Goal: Find contact information: Find contact information

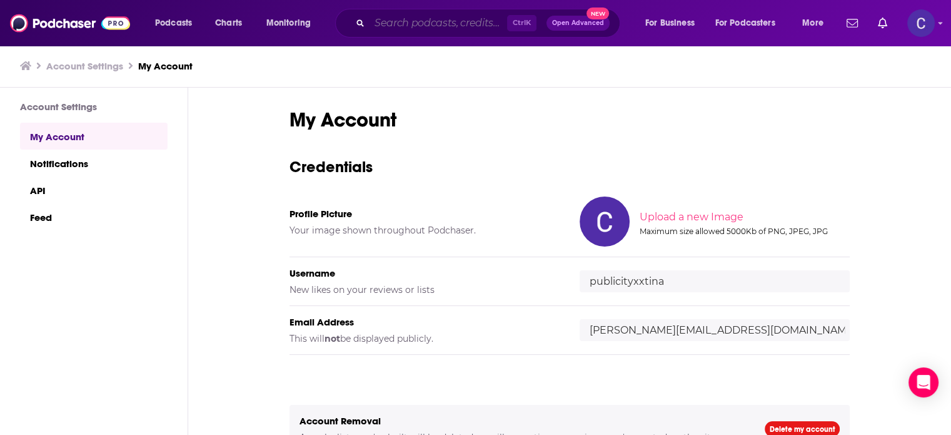
click at [465, 24] on input "Search podcasts, credits, & more..." at bounding box center [439, 23] width 138 height 20
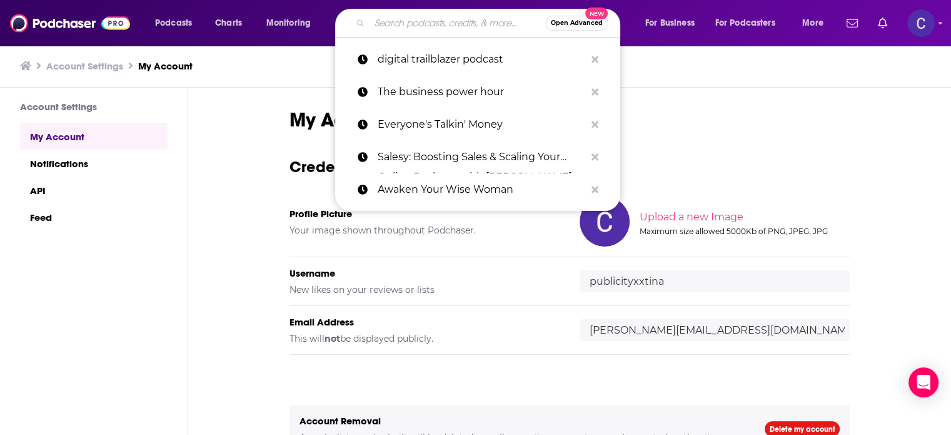
paste input "The Ridiculously Good Virtual Assistant Show"
type input "The Ridiculously Good Virtual Assistant Show"
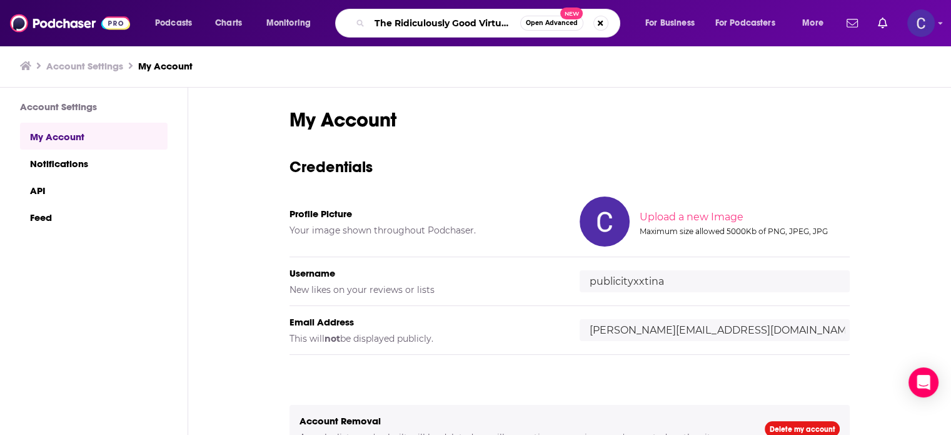
scroll to position [0, 68]
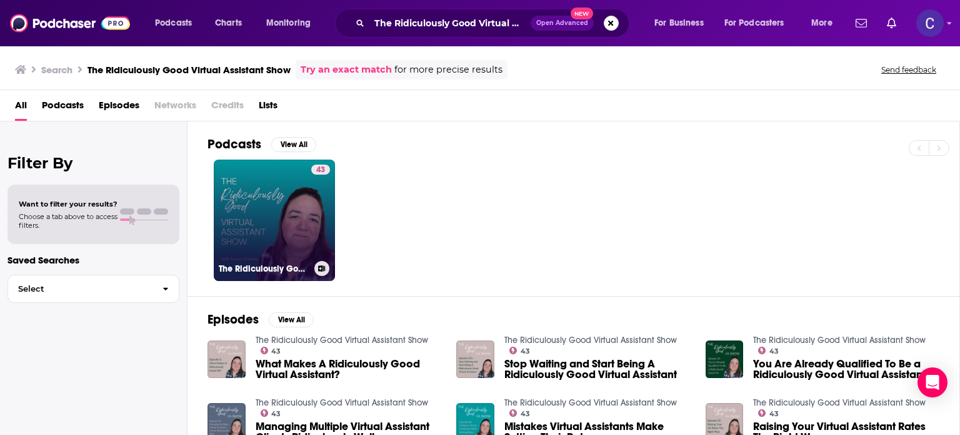
click at [260, 197] on link "43 The Ridiculously Good Virtual Assistant Show" at bounding box center [274, 219] width 121 height 121
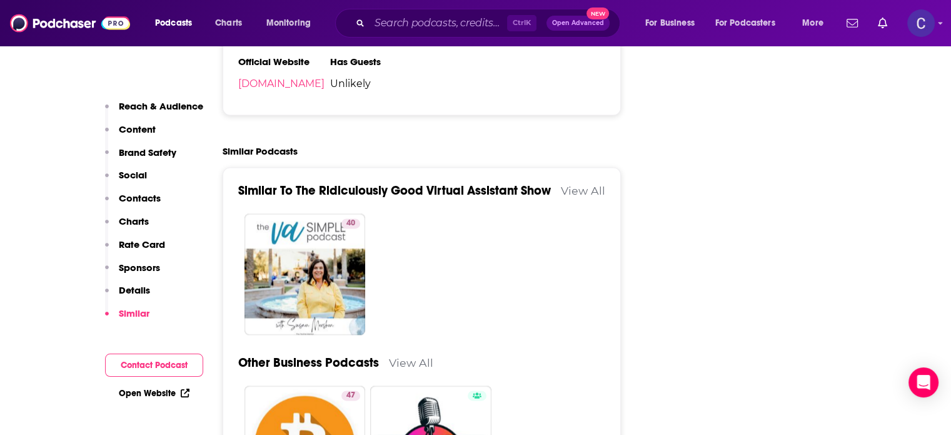
scroll to position [1501, 0]
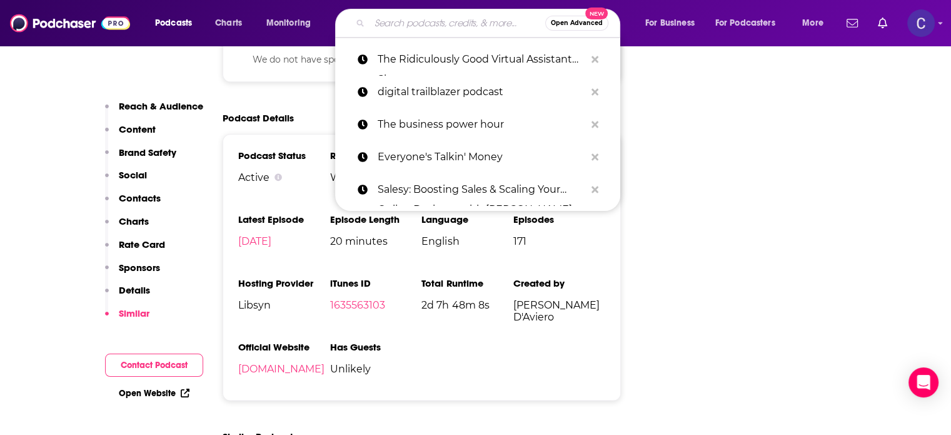
click at [428, 19] on input "Search podcasts, credits, & more..." at bounding box center [458, 23] width 176 height 20
paste input "The Virtual Assistant School"
type input "The Virtual Assistant School"
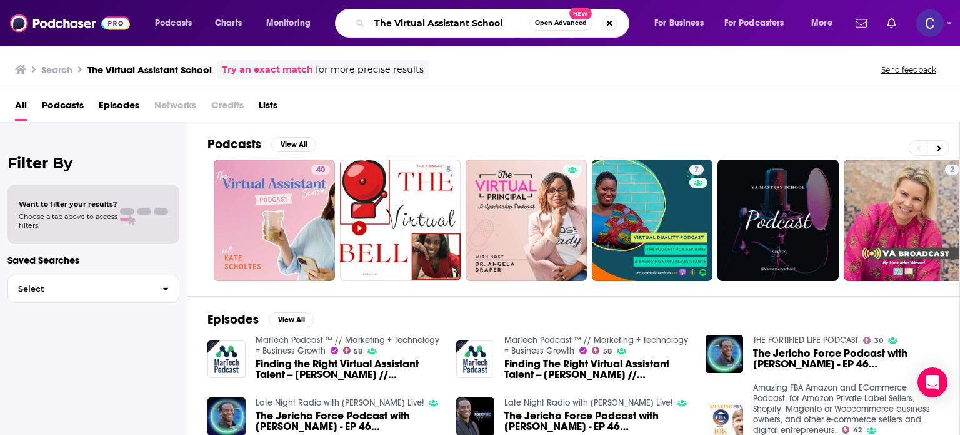
drag, startPoint x: 518, startPoint y: 21, endPoint x: 371, endPoint y: 17, distance: 147.0
click at [371, 20] on input "The Virtual Assistant School" at bounding box center [450, 23] width 160 height 20
paste input "Soulpreneur Scaling Stories"
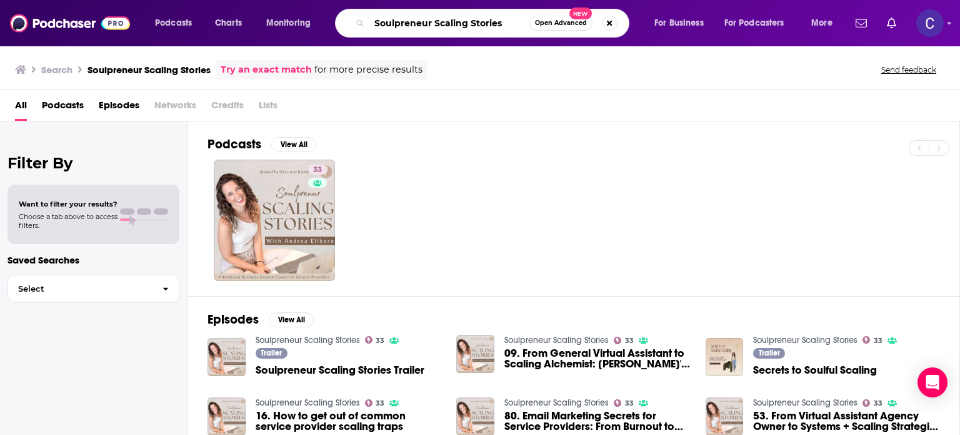
drag, startPoint x: 505, startPoint y: 22, endPoint x: 375, endPoint y: 19, distance: 130.1
click at [375, 19] on input "Soulpreneur Scaling Stories" at bounding box center [450, 23] width 160 height 20
paste input "ecrets of a Soulpreneur"
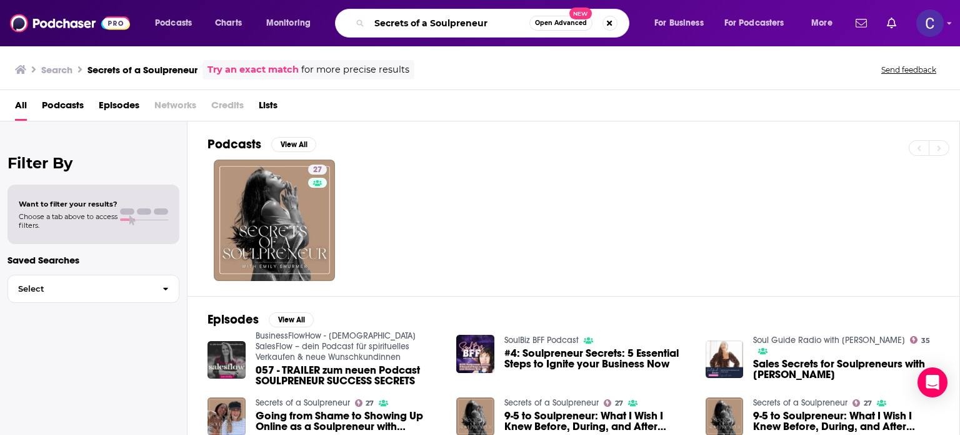
drag, startPoint x: 493, startPoint y: 24, endPoint x: 363, endPoint y: 24, distance: 130.1
click at [362, 24] on div "Secrets of a Soulpreneur Open Advanced New" at bounding box center [482, 23] width 295 height 29
paste input "The Dream Biz® Podcast"
type input "The Dream Biz® Podcast"
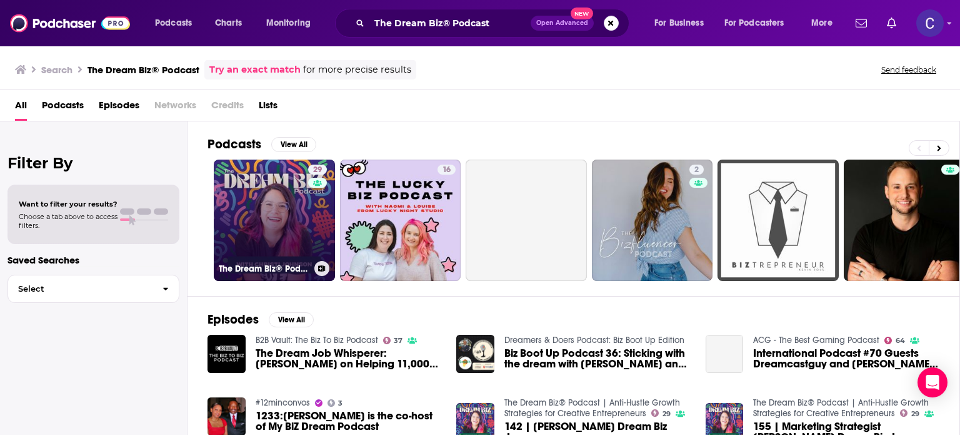
click at [279, 190] on link "29 The Dream Biz® Podcast | Anti-Hustle Growth Strategies for Creative Entrepre…" at bounding box center [274, 219] width 121 height 121
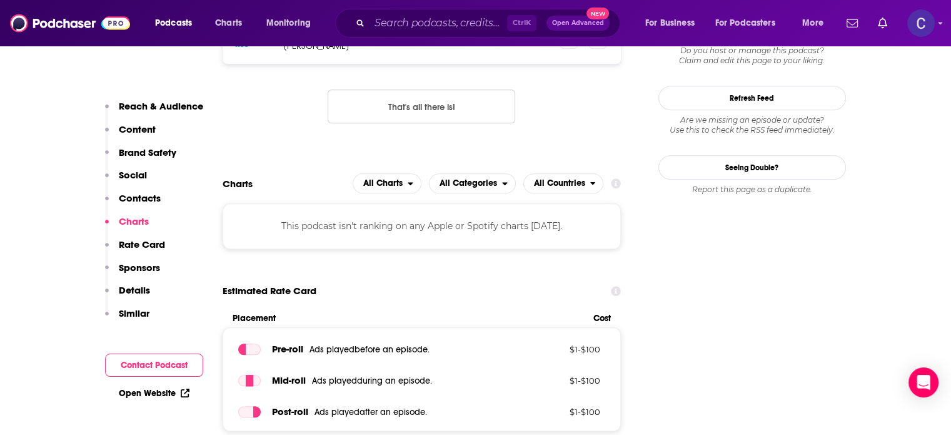
scroll to position [1063, 0]
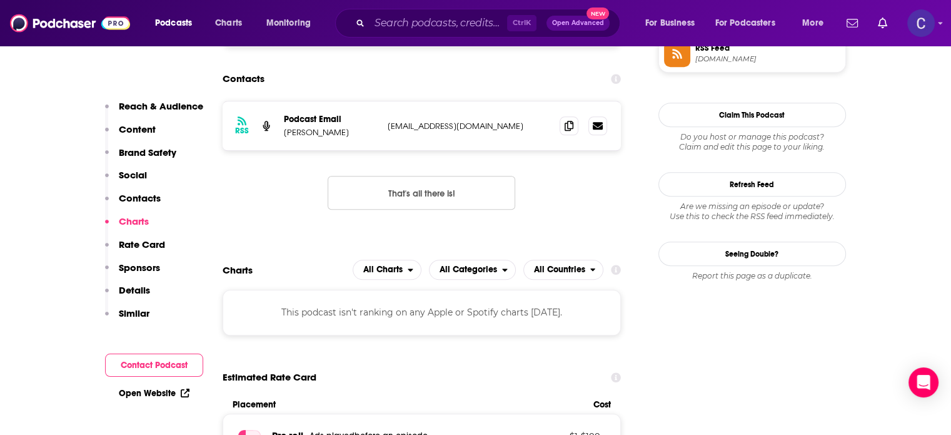
drag, startPoint x: 355, startPoint y: 133, endPoint x: 285, endPoint y: 135, distance: 70.7
click at [285, 135] on p "Christi Johnson" at bounding box center [331, 132] width 94 height 11
copy p "Christi Johnson"
click at [571, 130] on icon at bounding box center [569, 125] width 9 height 10
click at [570, 128] on icon at bounding box center [569, 125] width 9 height 10
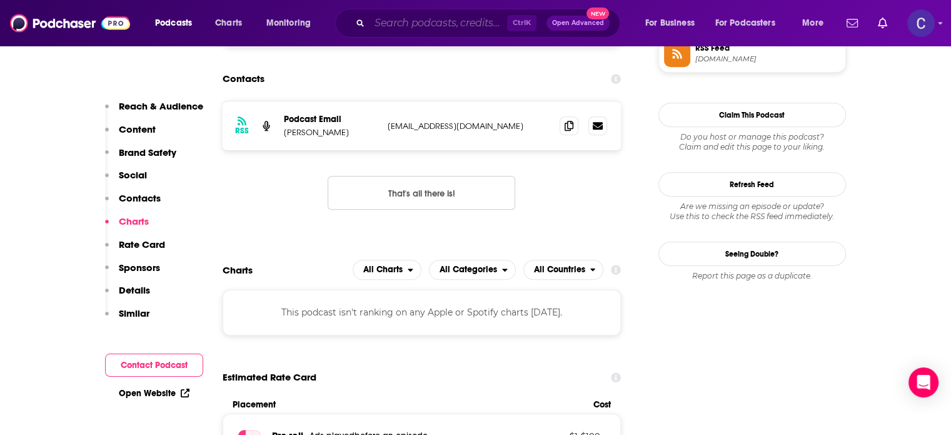
click at [391, 21] on input "Search podcasts, credits, & more..." at bounding box center [439, 23] width 138 height 20
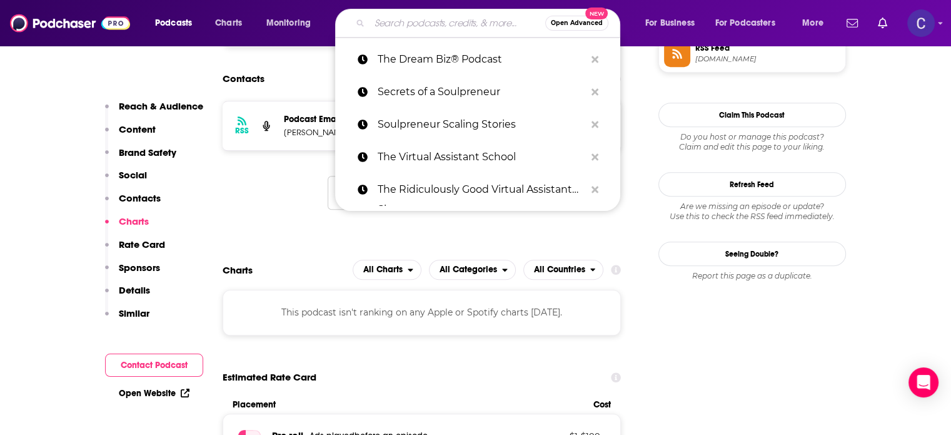
paste input "Higher Purpose Marketing Strategy"
type input "Higher Purpose Marketing Strategy"
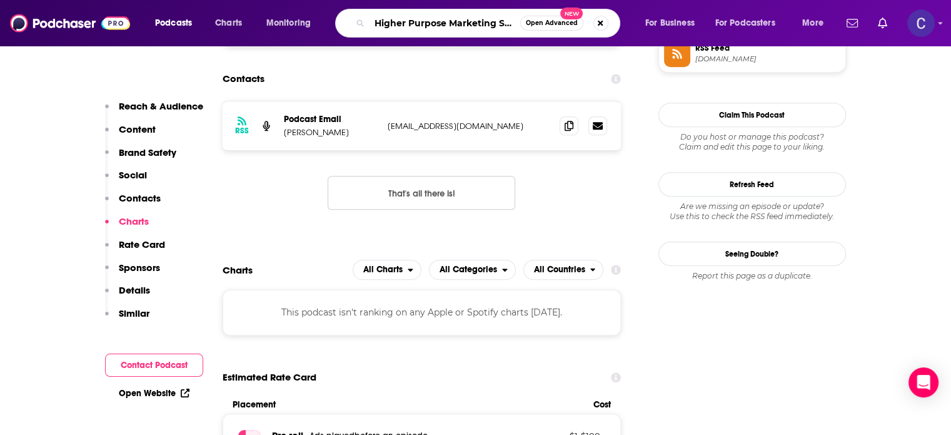
scroll to position [0, 23]
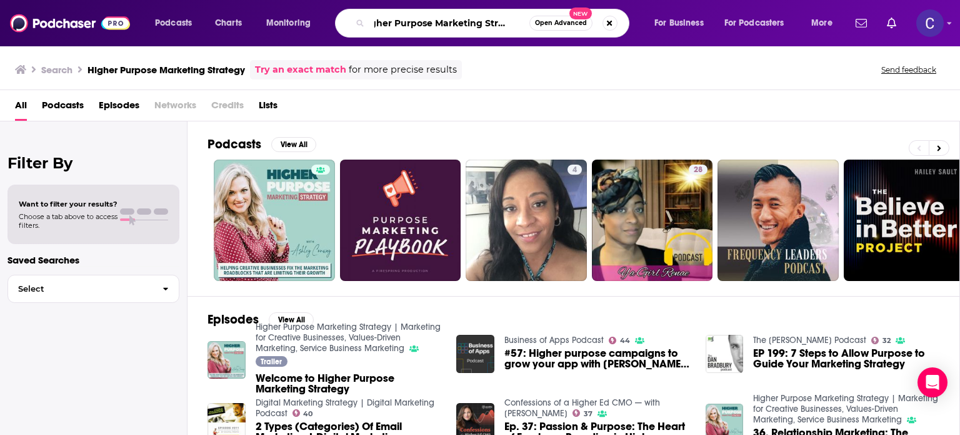
drag, startPoint x: 375, startPoint y: 21, endPoint x: 605, endPoint y: 36, distance: 230.6
click at [605, 36] on div "Higher Purpose Marketing Strategy Open Advanced New" at bounding box center [482, 23] width 295 height 29
paste input "er Handmade Hustle Unplugged"
type input "Her Handmade Hustle Unplugged"
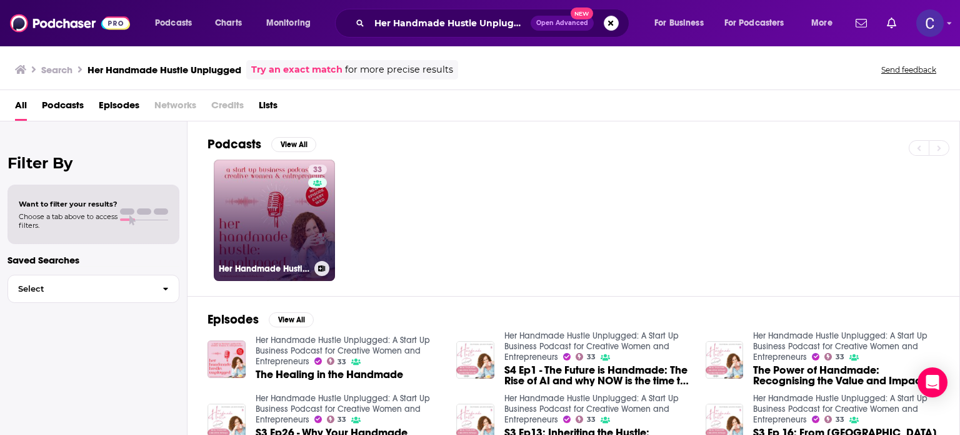
click at [268, 212] on link "33 Her Handmade Hustle Unplugged: A Start Up Business Podcast for Creative Wome…" at bounding box center [274, 219] width 121 height 121
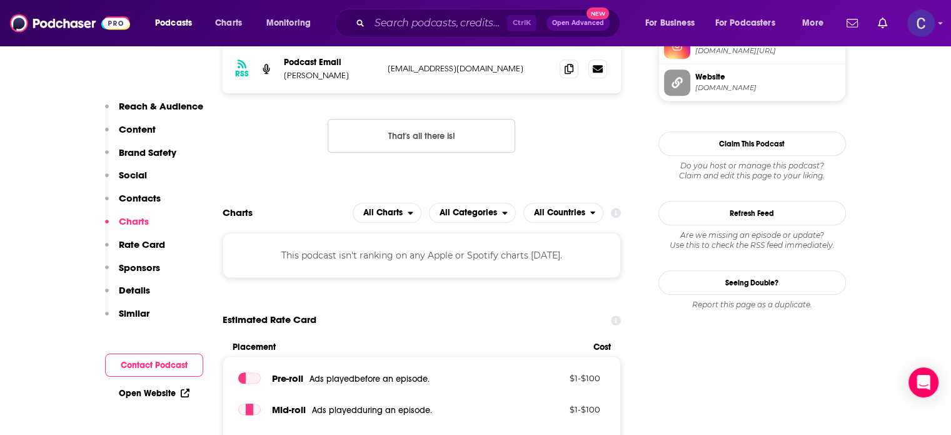
scroll to position [938, 0]
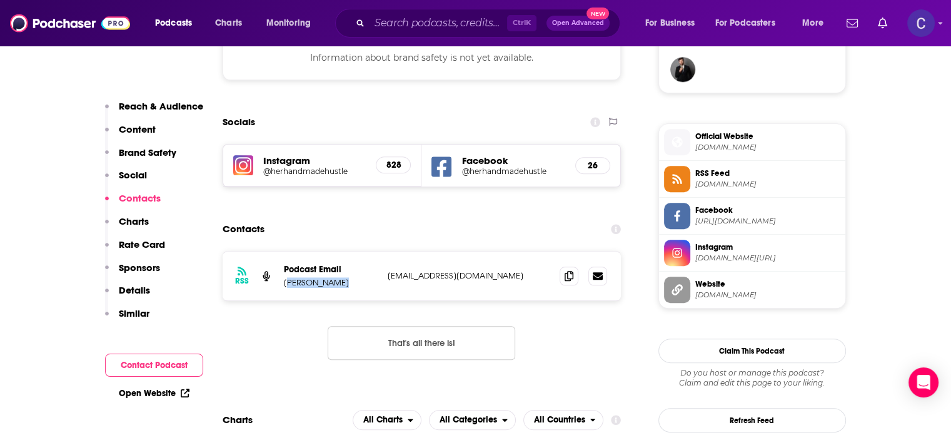
drag, startPoint x: 354, startPoint y: 286, endPoint x: 286, endPoint y: 290, distance: 68.2
click at [286, 290] on div "RSS Podcast Email Joanne Pearce herhandmadehustle@gmail.com herhandmadehustle@g…" at bounding box center [422, 275] width 399 height 49
copy p "oanne Pearce"
drag, startPoint x: 330, startPoint y: 283, endPoint x: 340, endPoint y: 283, distance: 10.0
click at [330, 282] on p "Joanne Pearce" at bounding box center [331, 282] width 94 height 11
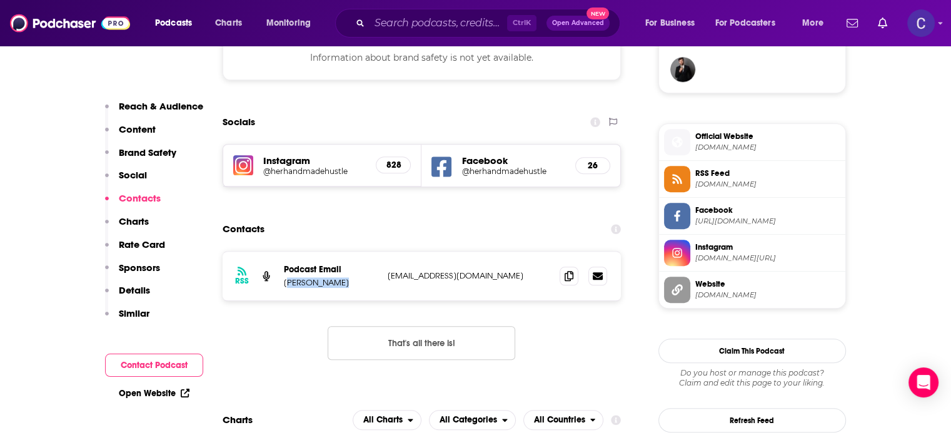
click at [340, 283] on p "Joanne Pearce" at bounding box center [331, 282] width 94 height 11
drag, startPoint x: 345, startPoint y: 285, endPoint x: 280, endPoint y: 283, distance: 65.7
click at [280, 283] on div "RSS Podcast Email Joanne Pearce herhandmadehustle@gmail.com herhandmadehustle@g…" at bounding box center [422, 275] width 399 height 49
copy p "Joanne Pearce"
click at [572, 278] on icon at bounding box center [569, 275] width 9 height 10
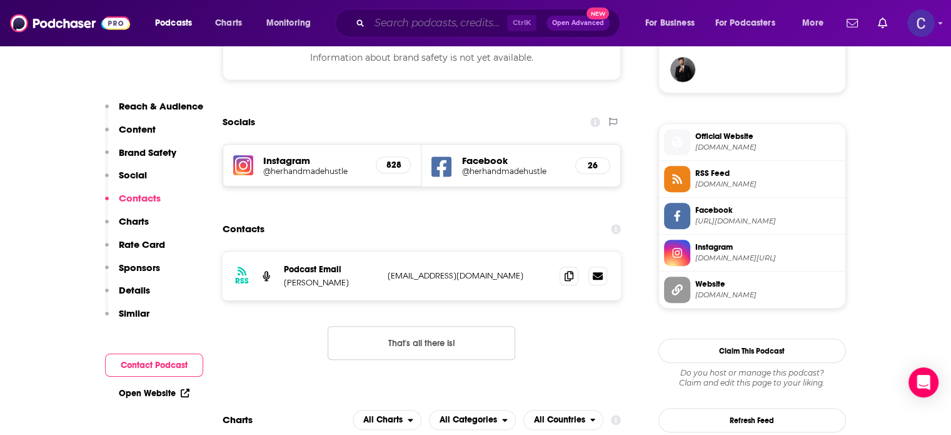
click at [463, 24] on input "Search podcasts, credits, & more..." at bounding box center [439, 23] width 138 height 20
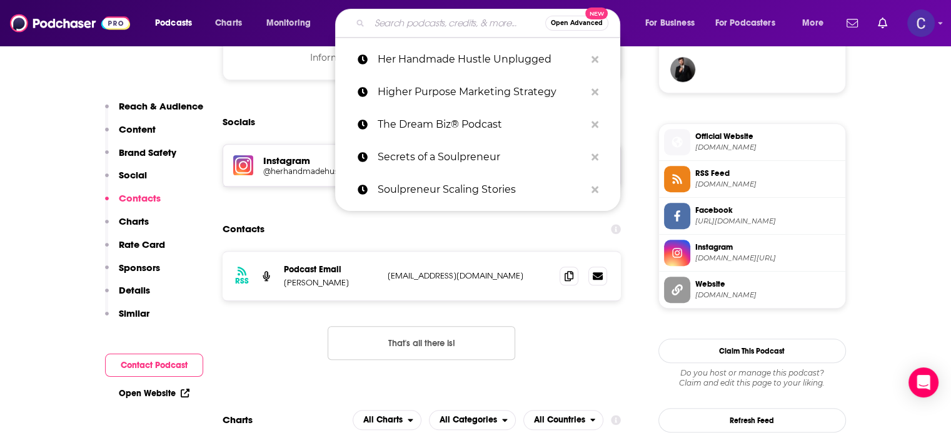
paste input "Growing a Fruitful Brand Podcast"
type input "Growing a Fruitful Brand Podcast"
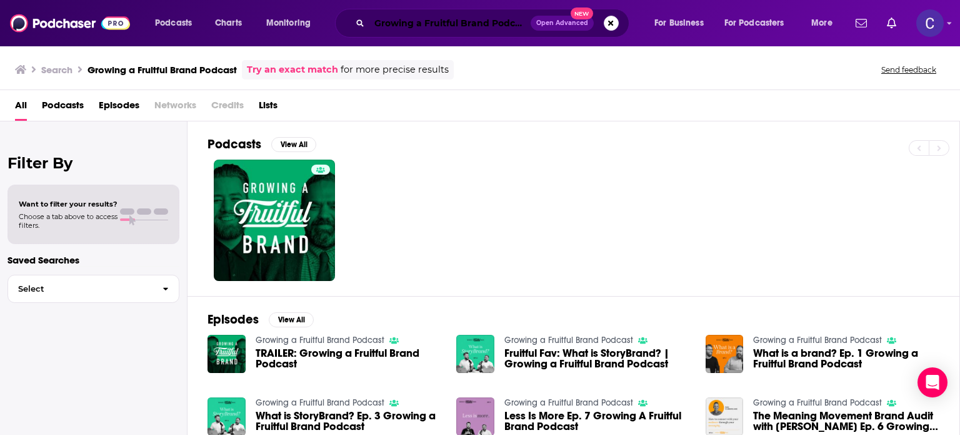
click at [378, 23] on input "Growing a Fruitful Brand Podcast" at bounding box center [450, 23] width 161 height 20
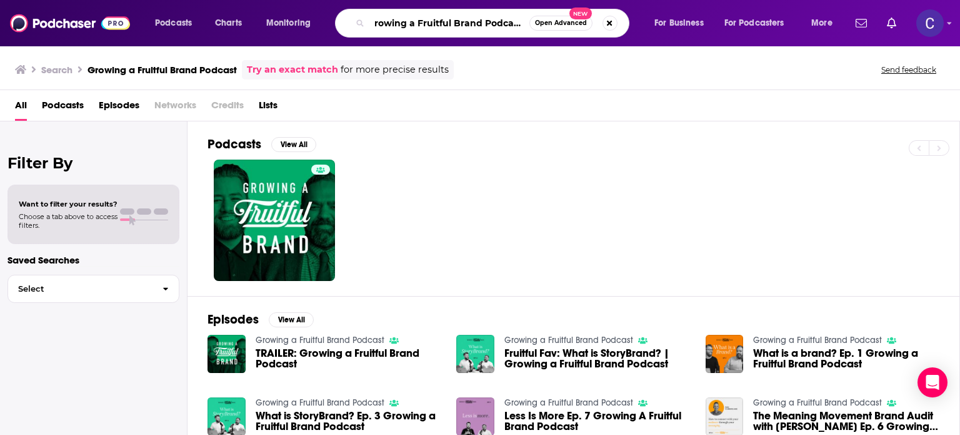
paste input "Level Up Creators Podca"
type input "Level Up Creators Podcast"
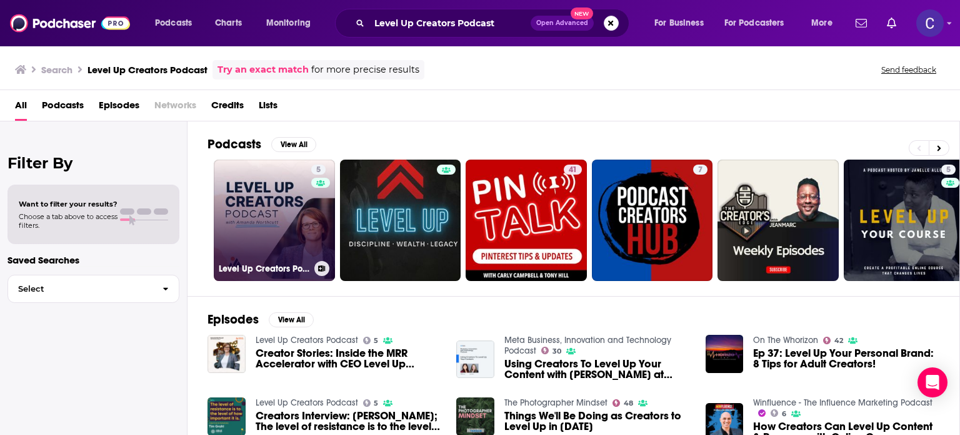
click at [270, 204] on link "5 Level Up Creators Podcast" at bounding box center [274, 219] width 121 height 121
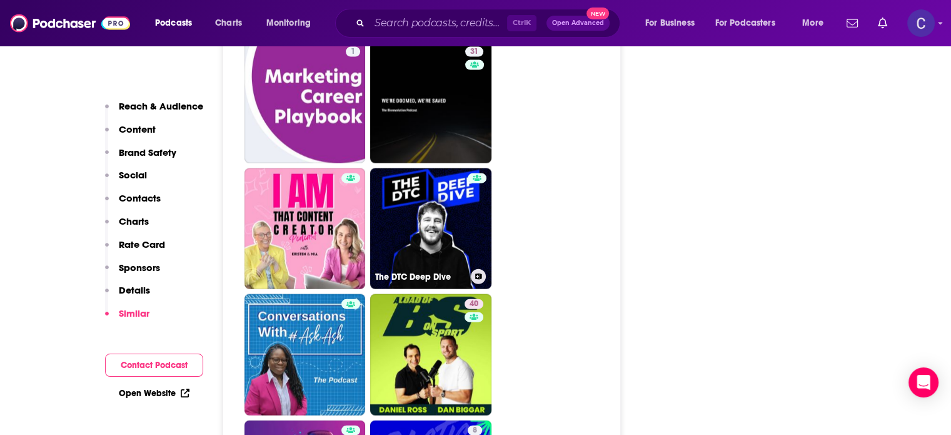
scroll to position [2876, 0]
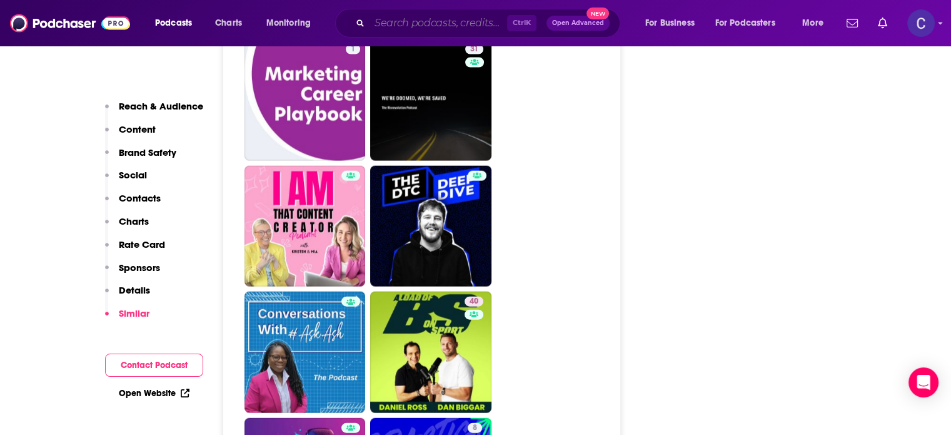
click at [444, 22] on input "Search podcasts, credits, & more..." at bounding box center [439, 23] width 138 height 20
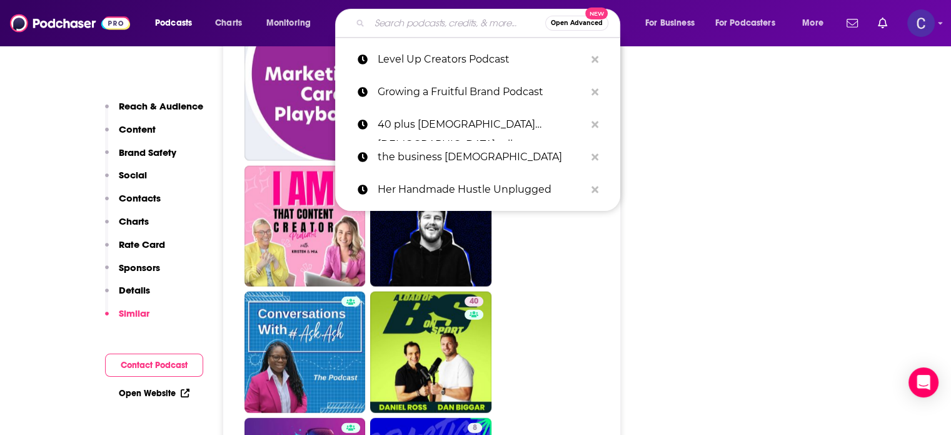
paste input "Online Business Uncovered: Simple Strategies for Female Entrepreneurs"
type input "Online Business Uncovered: Simple Strategies for Female Entrepreneurs"
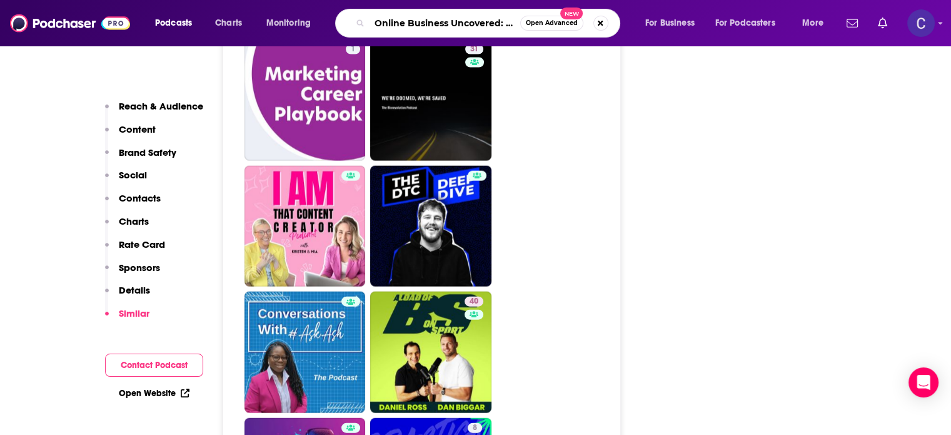
scroll to position [0, 192]
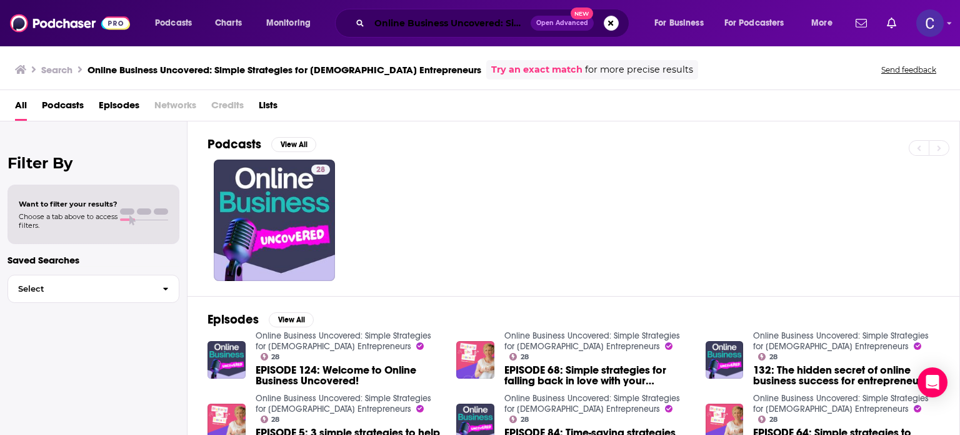
click at [379, 21] on input "Online Business Uncovered: Simple Strategies for Female Entrepreneurs" at bounding box center [450, 23] width 161 height 20
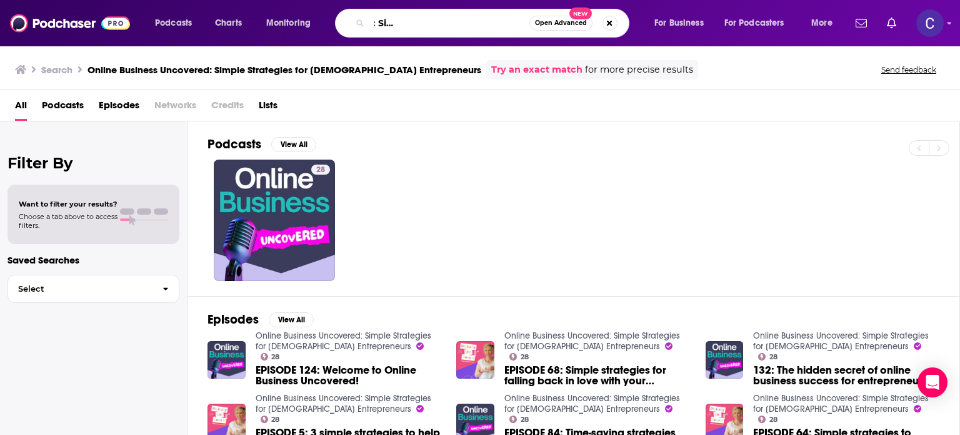
scroll to position [0, 183]
drag, startPoint x: 371, startPoint y: 22, endPoint x: 529, endPoint y: 29, distance: 158.4
click at [529, 29] on input "Online Business Uncovered: Simple Strategies for Female Entrepreneurs" at bounding box center [450, 23] width 160 height 20
paste input "The Sell More Books Show"
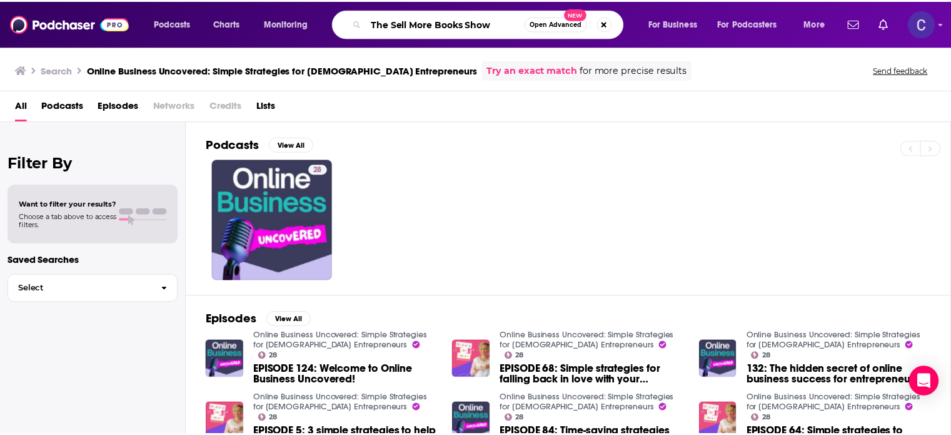
scroll to position [0, 0]
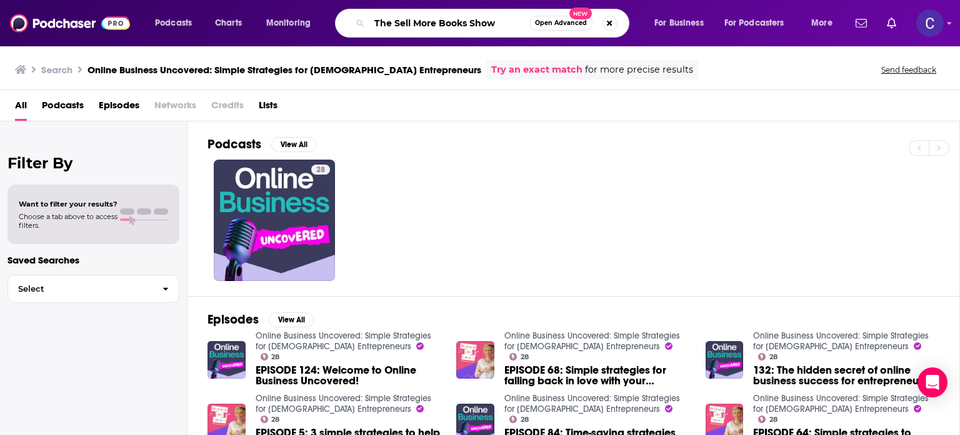
type input "The Sell More Books Show"
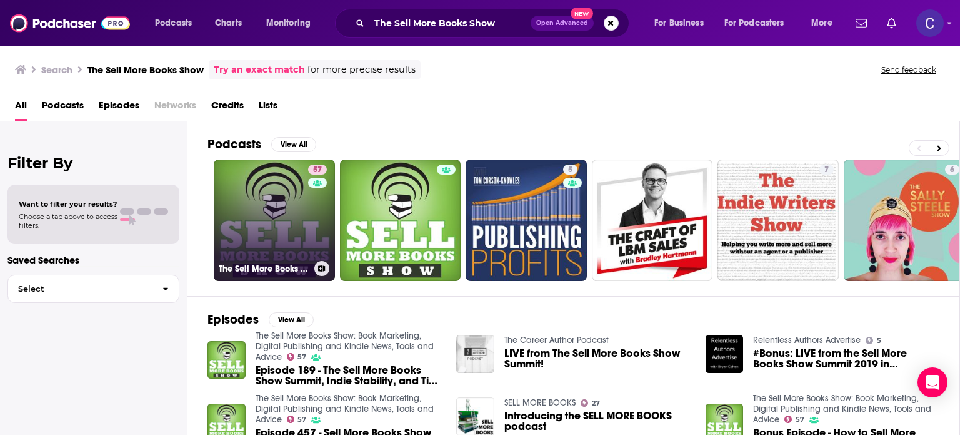
click at [298, 228] on link "57 The Sell More Books Show: Book Marketing, Digital Publishing and Kindle News…" at bounding box center [274, 219] width 121 height 121
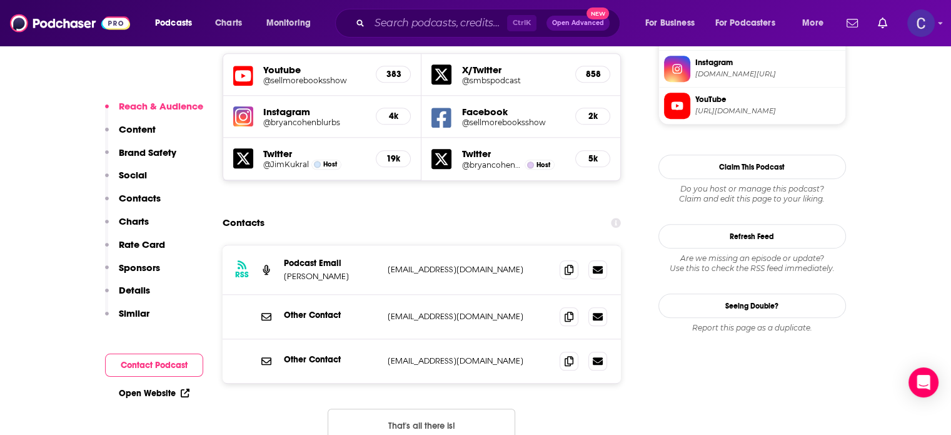
scroll to position [1313, 0]
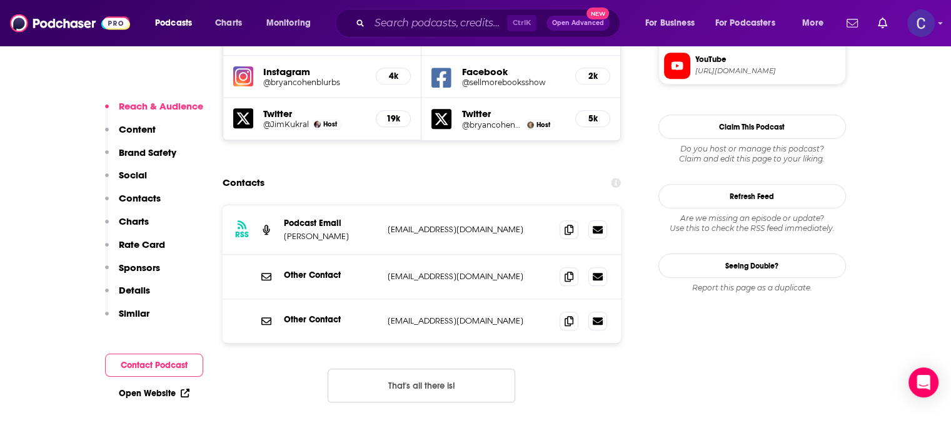
drag, startPoint x: 387, startPoint y: 202, endPoint x: 518, endPoint y: 201, distance: 131.3
click at [518, 271] on p "contact@sellmorebooksshow.com" at bounding box center [469, 276] width 163 height 11
copy p "contact@sellmorebooksshow.com"
click at [410, 26] on input "Search podcasts, credits, & more..." at bounding box center [439, 23] width 138 height 20
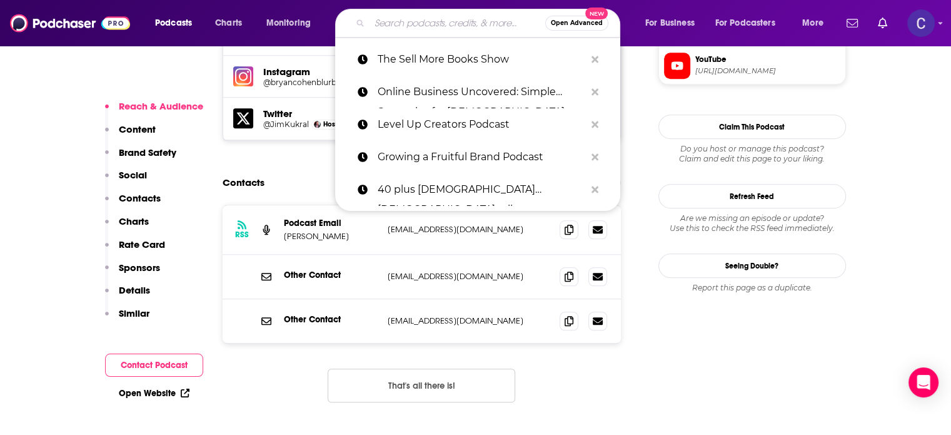
paste input "The Book Marketing Action Podcast"
type input "The Book Marketing Action Podcast"
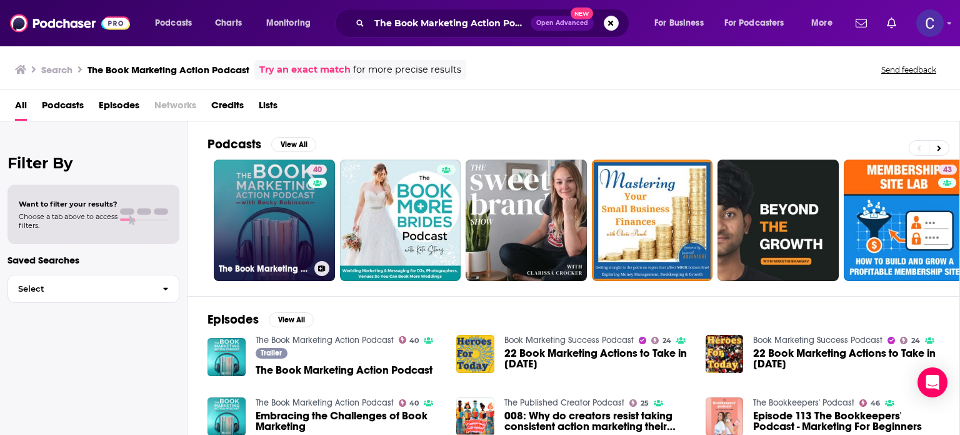
click at [280, 211] on link "40 The Book Marketing Action Podcast" at bounding box center [274, 219] width 121 height 121
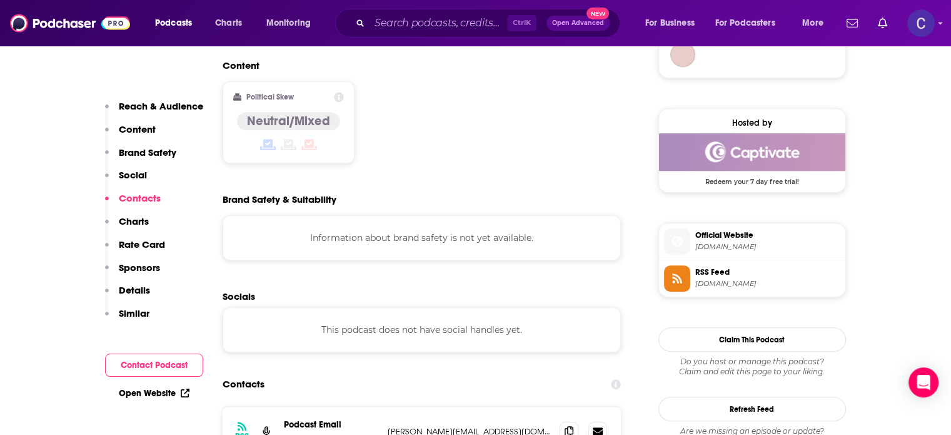
scroll to position [1188, 0]
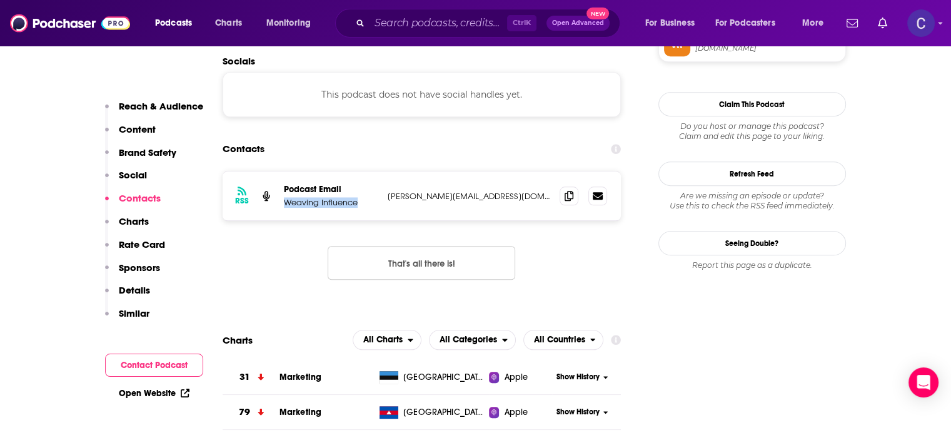
drag, startPoint x: 282, startPoint y: 146, endPoint x: 361, endPoint y: 145, distance: 78.8
click at [361, 171] on div "RSS Podcast Email Weaving Influence becky@weavinginfluence.com becky@weavinginf…" at bounding box center [422, 195] width 399 height 49
click at [564, 186] on span at bounding box center [569, 195] width 19 height 19
click at [406, 24] on input "Search podcasts, credits, & more..." at bounding box center [439, 23] width 138 height 20
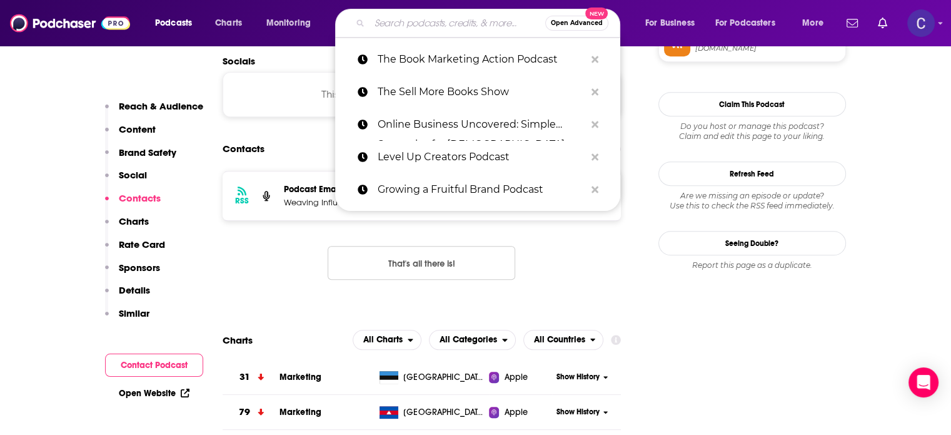
paste input "Book Marketing Tips and Author Success Podcast"
type input "Book Marketing Tips and Author Success Podcast"
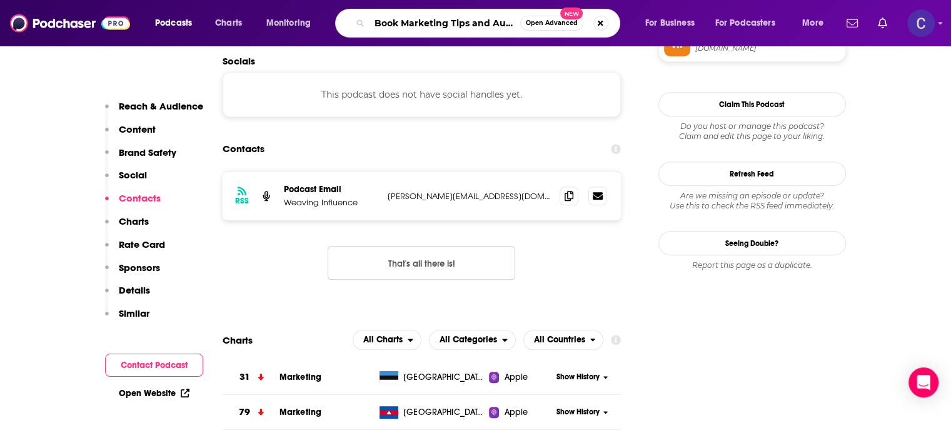
scroll to position [0, 88]
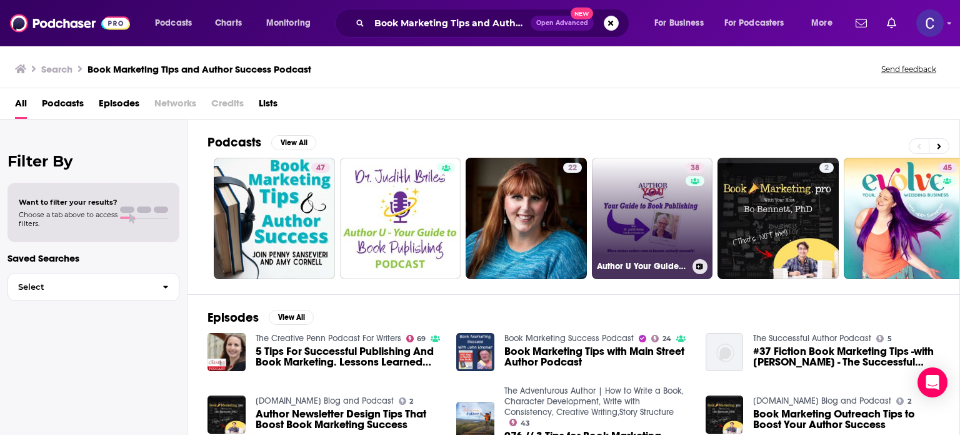
click at [653, 222] on link "38 Author U Your Guide to Book Publishing" at bounding box center [652, 218] width 121 height 121
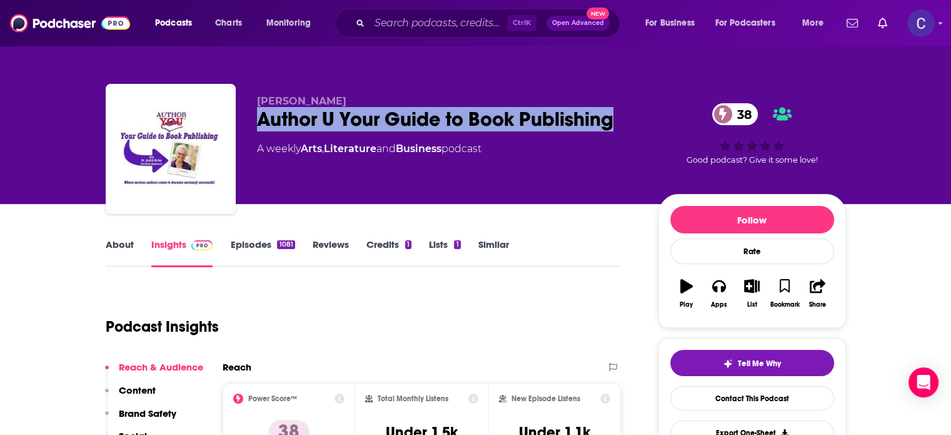
drag, startPoint x: 257, startPoint y: 118, endPoint x: 647, endPoint y: 123, distance: 390.2
click at [647, 123] on div "Dr. Judith Briles Author U Your Guide to Book Publishing 38 A weekly Arts , Lit…" at bounding box center [551, 151] width 589 height 113
copy h2 "Author U Your Guide to Book Publishing"
click at [118, 246] on link "About" at bounding box center [120, 252] width 28 height 29
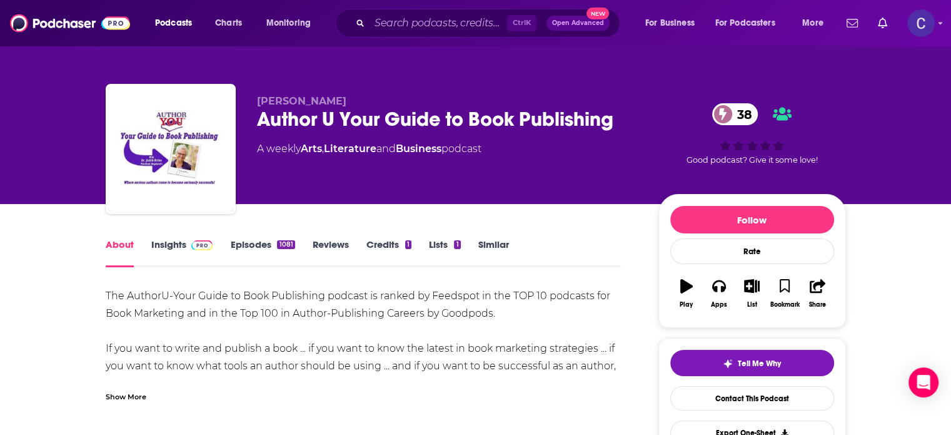
click at [134, 395] on div "Show More" at bounding box center [126, 396] width 41 height 12
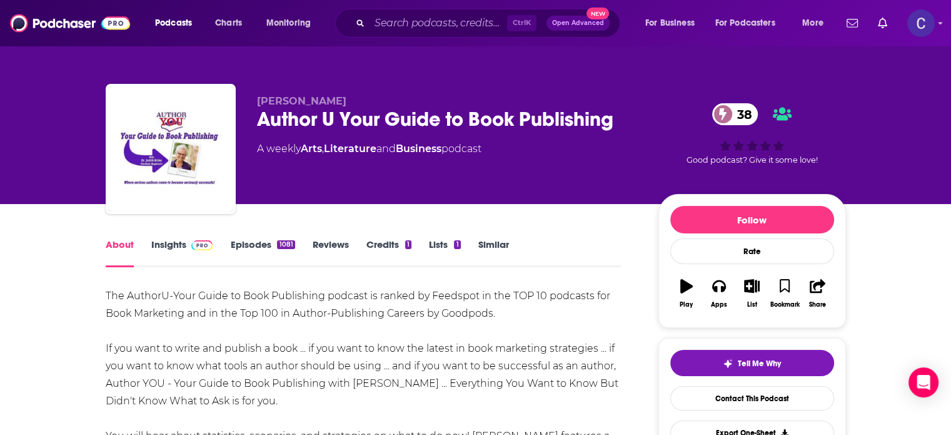
click at [171, 237] on div "About Insights Episodes 1081 Reviews Credits 1 Lists 1 Similar" at bounding box center [364, 251] width 516 height 31
click at [171, 243] on link "Insights" at bounding box center [182, 252] width 62 height 29
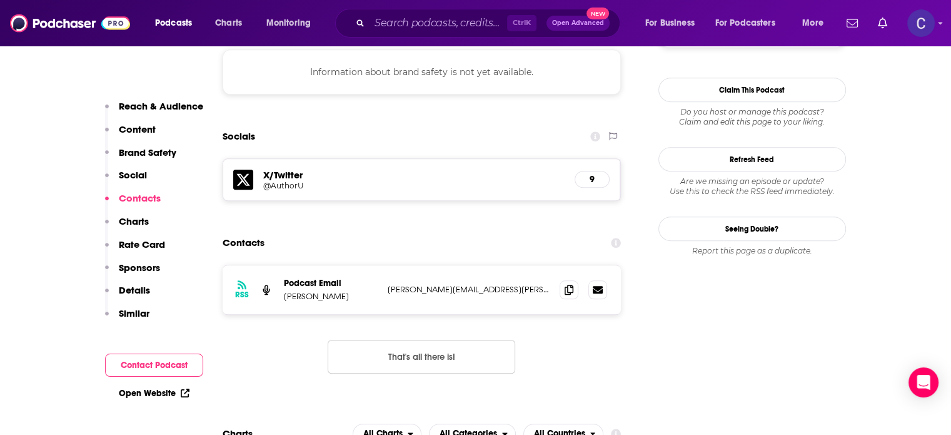
scroll to position [1126, 0]
drag, startPoint x: 285, startPoint y: 249, endPoint x: 341, endPoint y: 250, distance: 56.9
click at [341, 290] on p "Dr. Judith Briles" at bounding box center [331, 295] width 94 height 11
copy p "Dr. Judith Briles"
click at [570, 283] on icon at bounding box center [569, 288] width 9 height 10
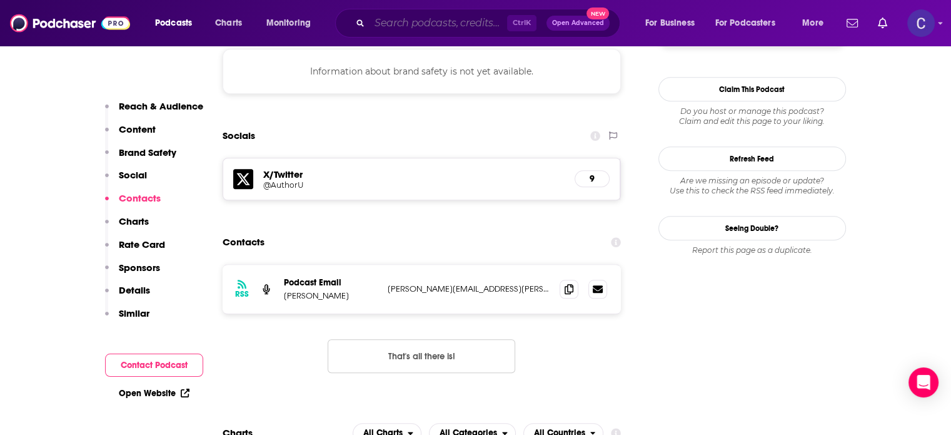
click at [390, 24] on input "Search podcasts, credits, & more..." at bounding box center [439, 23] width 138 height 20
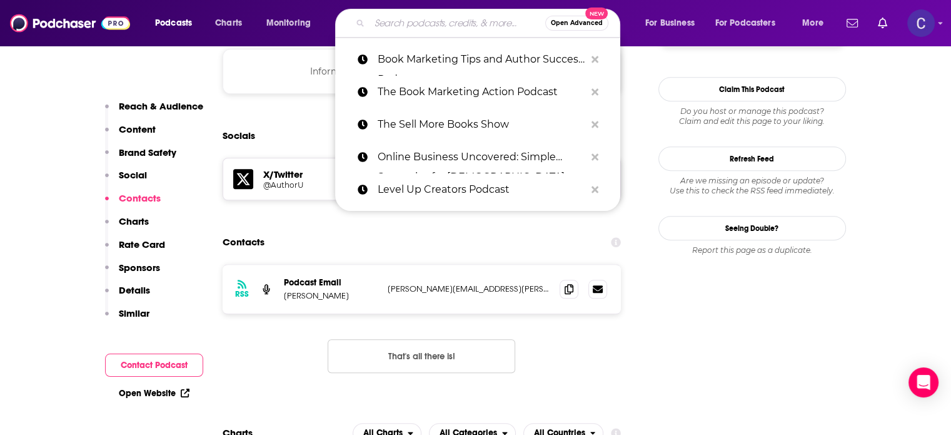
paste input "Book Marketing Simplified"
type input "Book Marketing Simplified"
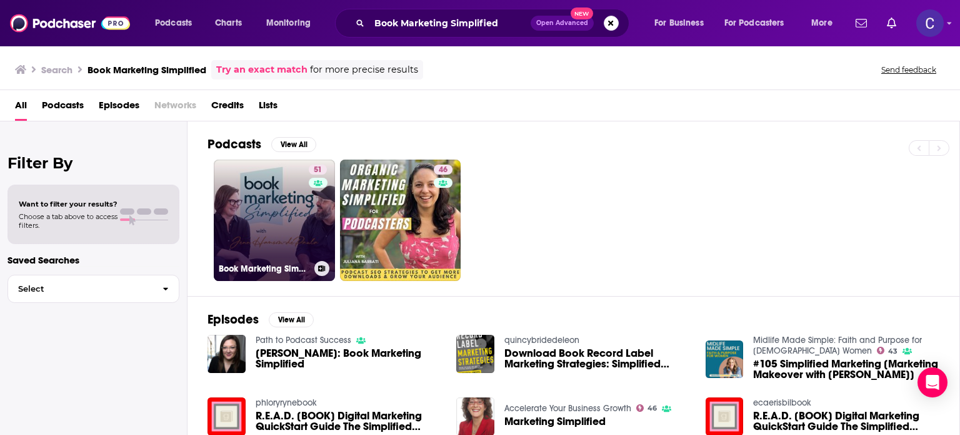
click at [275, 221] on link "51 Book Marketing Simplified" at bounding box center [274, 219] width 121 height 121
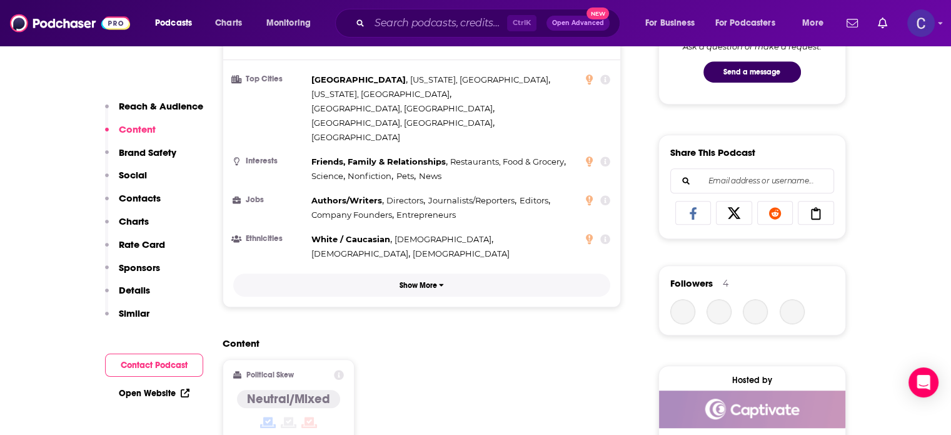
scroll to position [1188, 0]
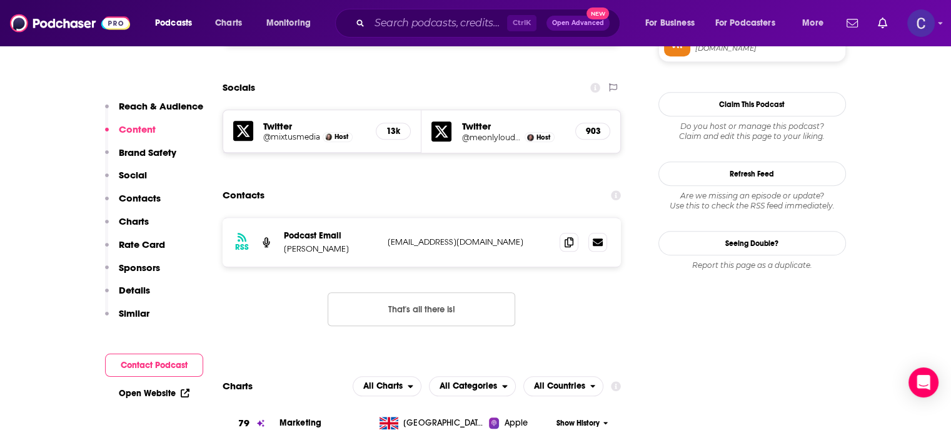
drag, startPoint x: 283, startPoint y: 188, endPoint x: 371, endPoint y: 188, distance: 88.8
click at [371, 218] on div "RSS Podcast Email Jenn Hanson-dePaula info@jenndepaula.com info@jenndepaula.com" at bounding box center [422, 242] width 399 height 49
click at [568, 236] on icon at bounding box center [569, 241] width 9 height 10
click at [470, 19] on input "Search podcasts, credits, & more..." at bounding box center [439, 23] width 138 height 20
click at [470, 24] on input "Search podcasts, credits, & more..." at bounding box center [439, 23] width 138 height 20
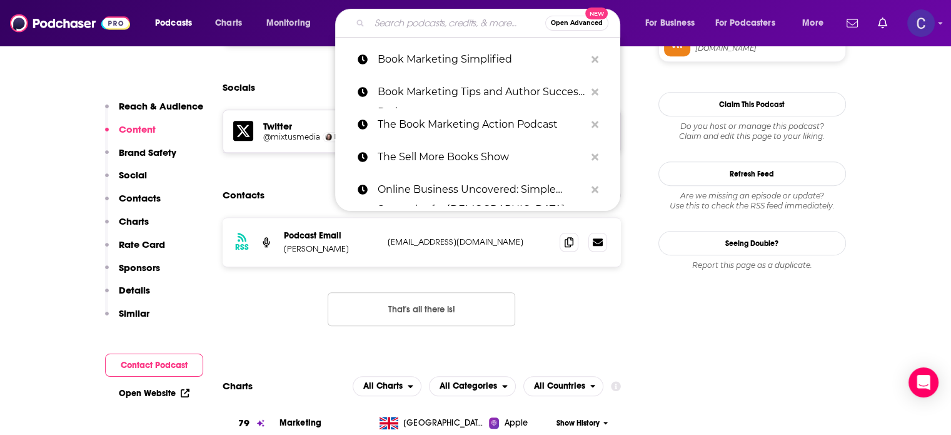
paste input "Book Marketing Mania"
type input "Book Marketing Mania"
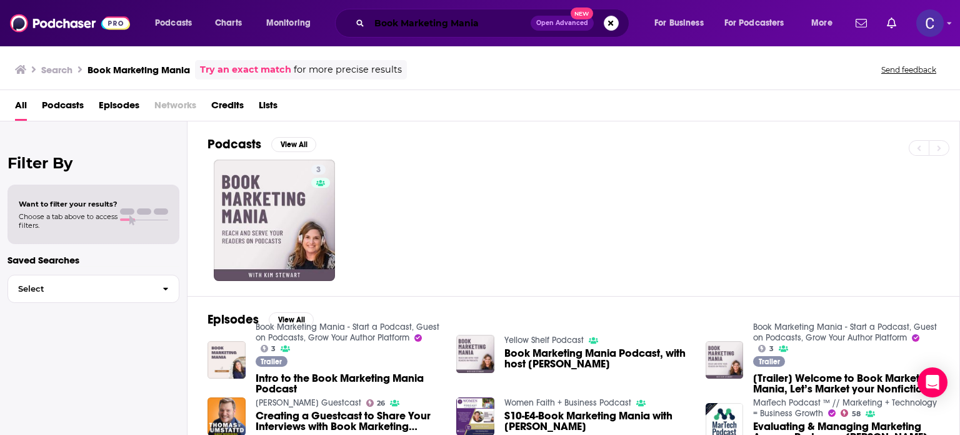
drag, startPoint x: 484, startPoint y: 22, endPoint x: 388, endPoint y: 24, distance: 95.7
click at [389, 23] on input "Book Marketing Mania" at bounding box center [450, 23] width 161 height 20
paste input "Novel Marketing"
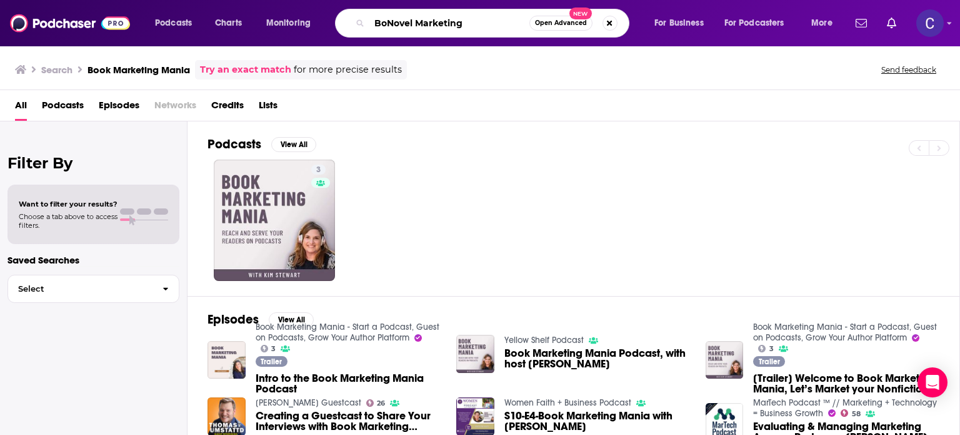
click at [370, 29] on input "BoNovel Marketing" at bounding box center [450, 23] width 160 height 20
paste input "Search podcasts, credits, & more..."
type input "Novel Marketing"
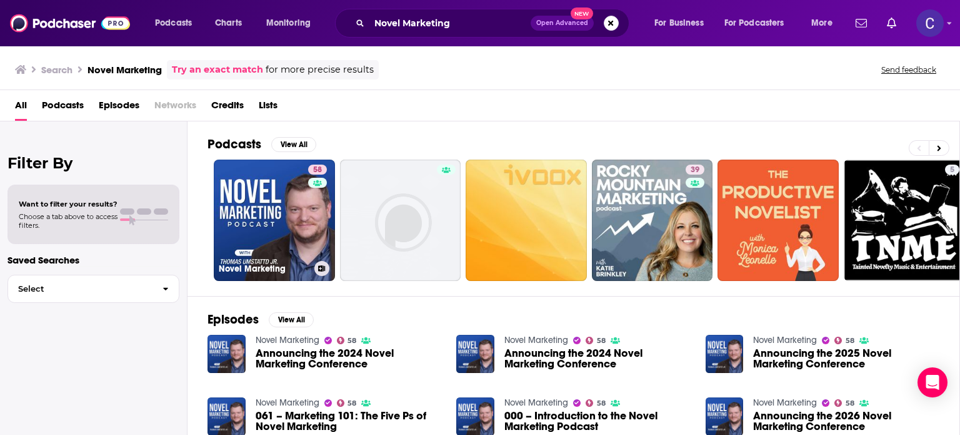
drag, startPoint x: 290, startPoint y: 224, endPoint x: 953, endPoint y: 149, distance: 667.0
click at [290, 224] on link "58 Novel Marketing" at bounding box center [274, 219] width 121 height 121
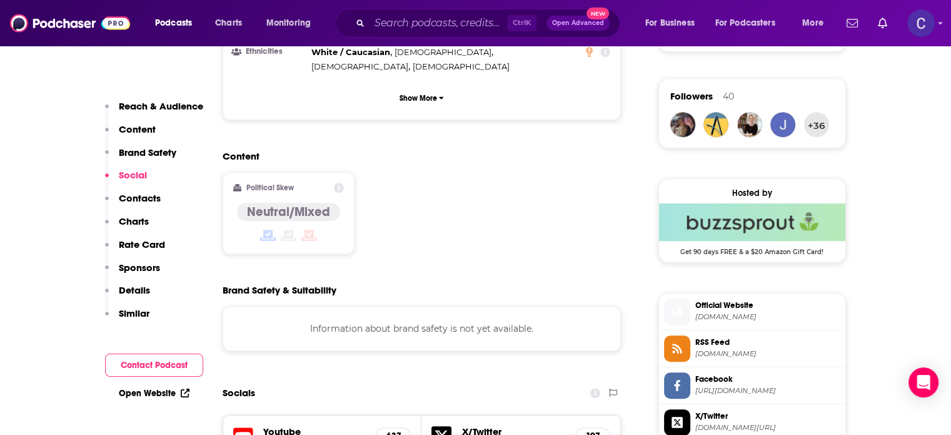
scroll to position [1313, 0]
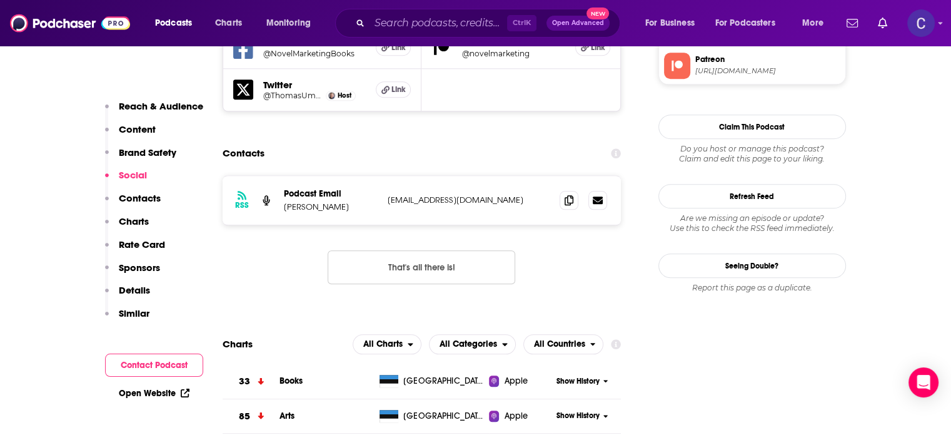
drag, startPoint x: 311, startPoint y: 161, endPoint x: 369, endPoint y: 162, distance: 57.5
click at [369, 201] on p "Thomas Umstattd Jr." at bounding box center [331, 206] width 94 height 11
copy p "Thomas Umstattd Jr."
click at [573, 190] on span at bounding box center [569, 199] width 19 height 19
click at [461, 23] on input "Search podcasts, credits, & more..." at bounding box center [439, 23] width 138 height 20
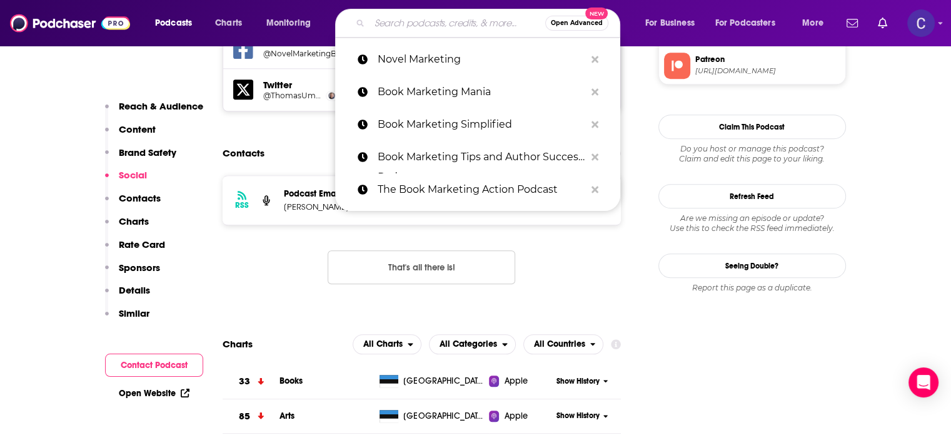
paste input "The Creative Penn Podcast For Writers"
type input "The Creative Penn Podcast For Writers"
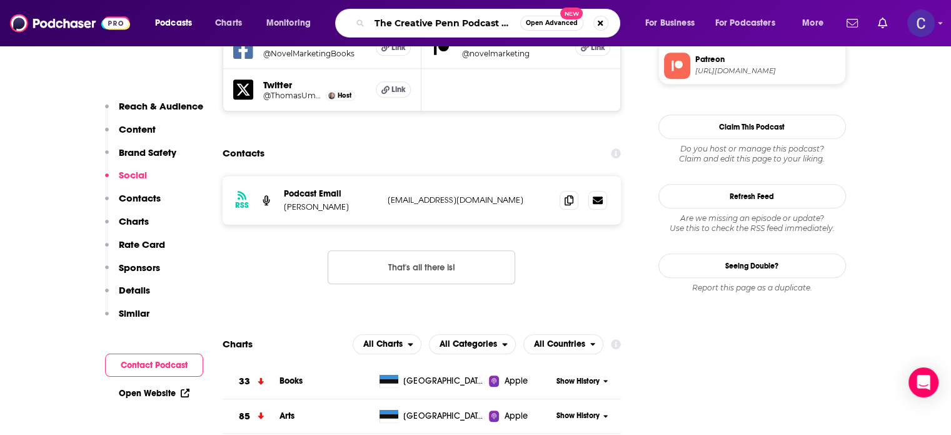
scroll to position [0, 38]
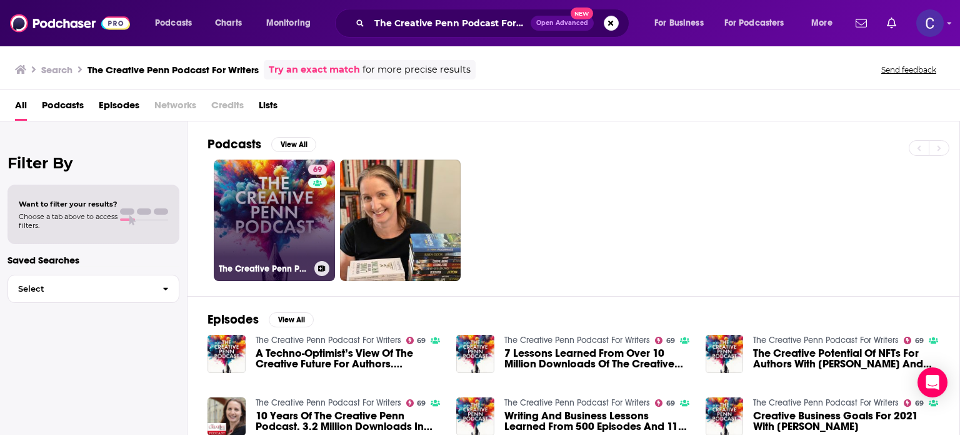
click at [285, 217] on link "69 The Creative Penn Podcast For Writers" at bounding box center [274, 219] width 121 height 121
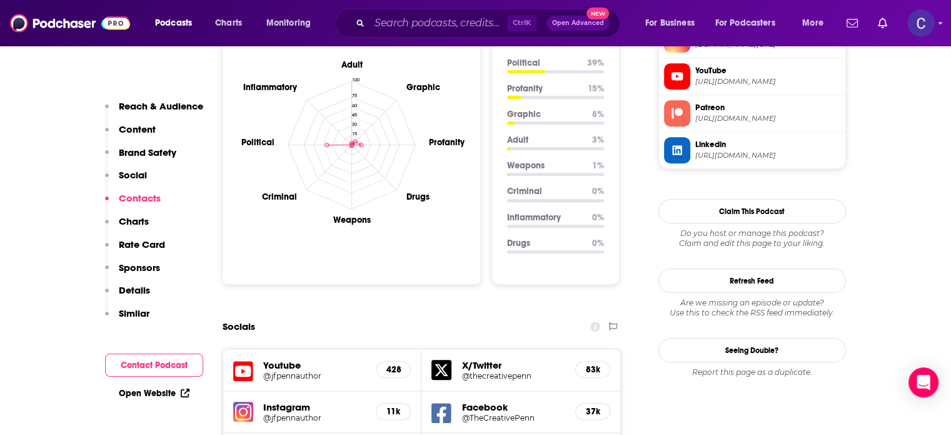
scroll to position [1563, 0]
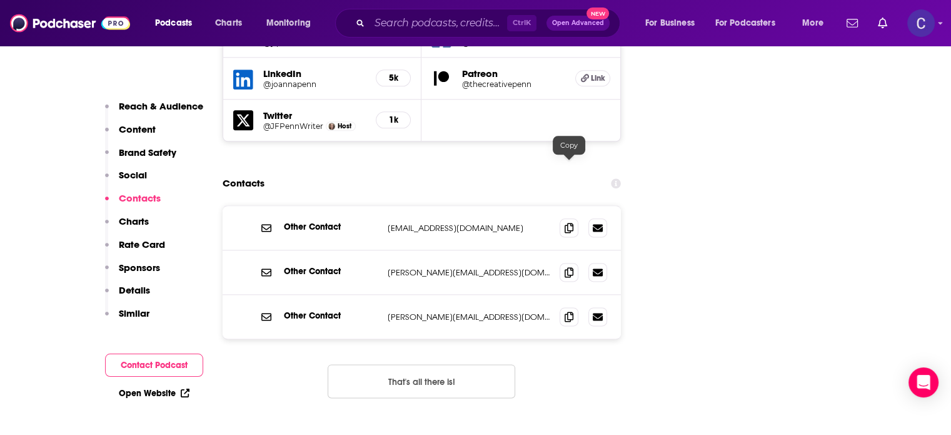
drag, startPoint x: 569, startPoint y: 166, endPoint x: 950, endPoint y: 252, distance: 390.9
click at [569, 223] on icon at bounding box center [569, 228] width 9 height 10
click at [455, 17] on input "Search podcasts, credits, & more..." at bounding box center [439, 23] width 138 height 20
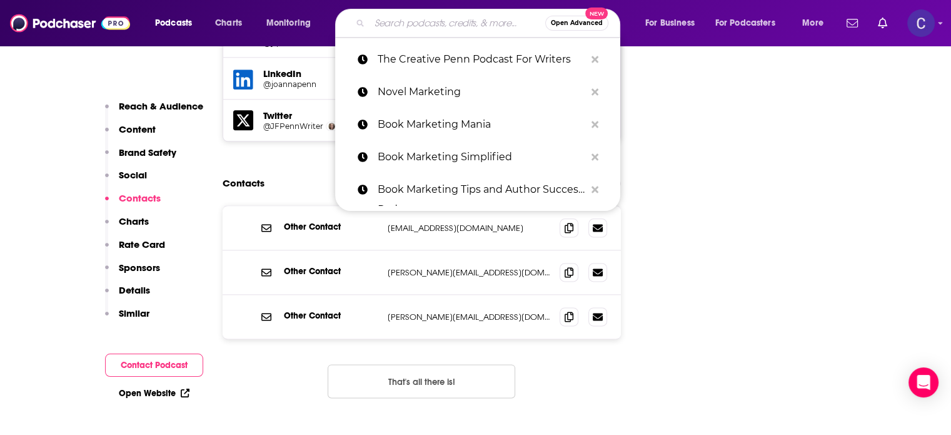
paste input "The Shit No One Tells You About Writing"
type input "The Shit No One Tells You About Writing"
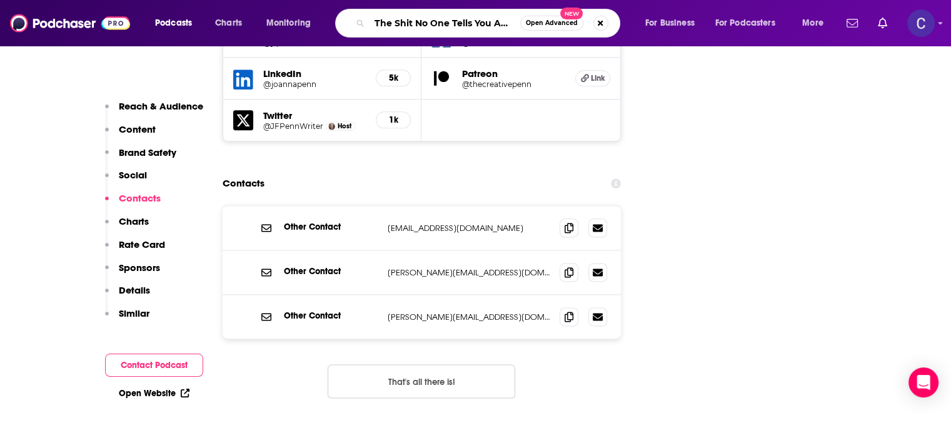
scroll to position [0, 45]
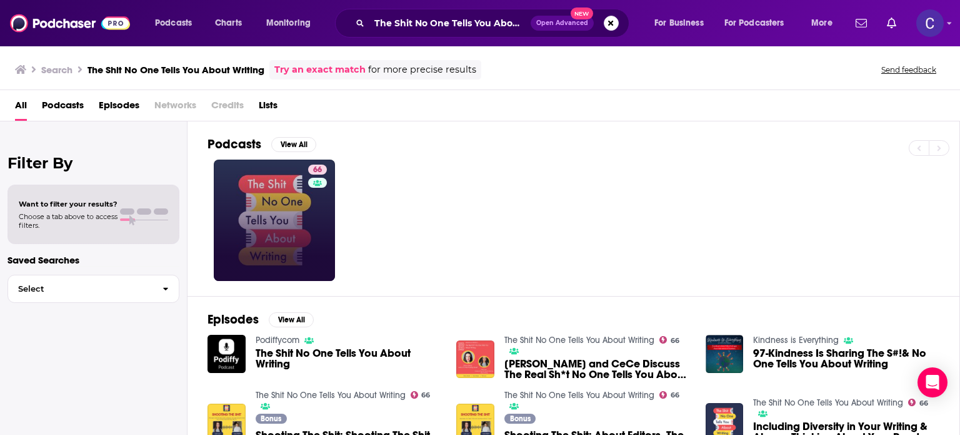
click at [293, 234] on link "66" at bounding box center [274, 219] width 121 height 121
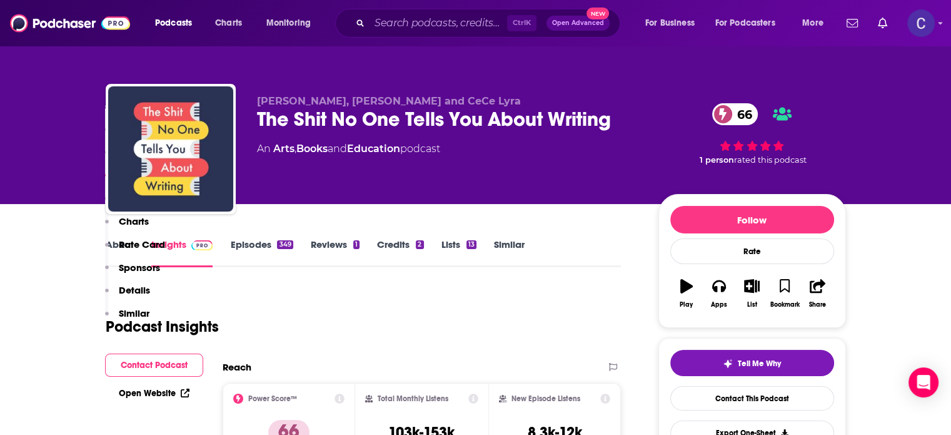
scroll to position [1501, 0]
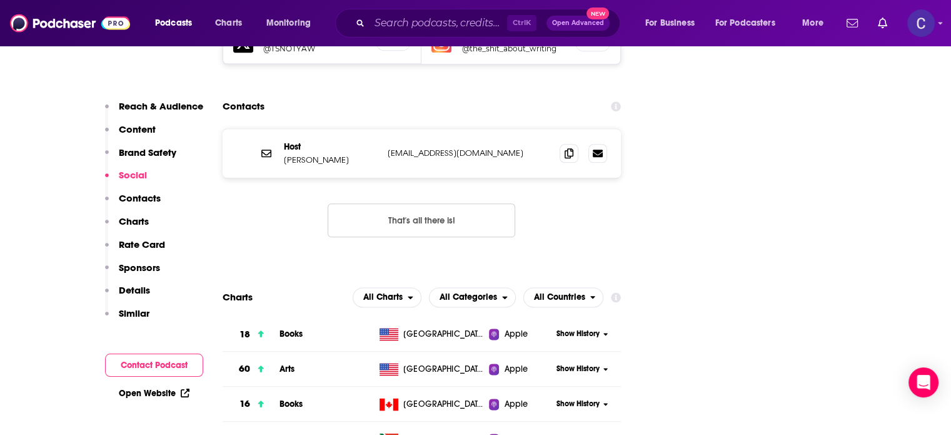
click at [341, 154] on p "Bianca Marais" at bounding box center [331, 159] width 94 height 11
click at [568, 148] on icon at bounding box center [569, 153] width 9 height 10
click at [418, 17] on input "Search podcasts, credits, & more..." at bounding box center [439, 23] width 138 height 20
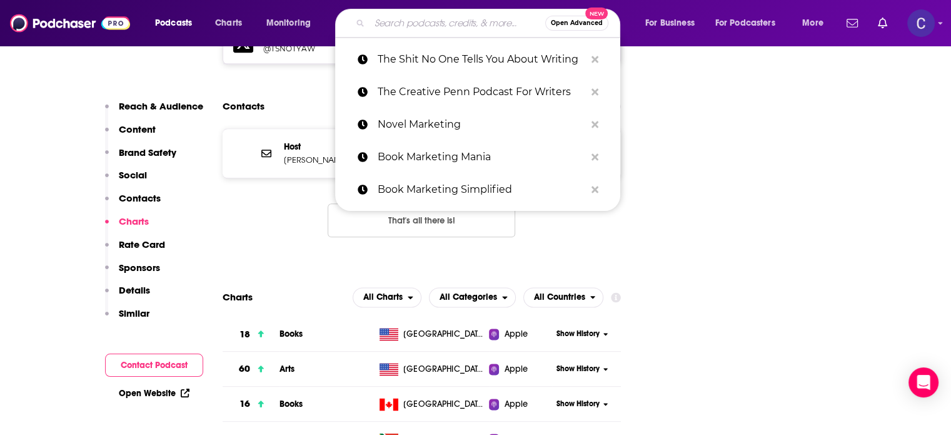
click at [420, 23] on input "Search podcasts, credits, & more..." at bounding box center [458, 23] width 176 height 20
paste input "The Indy Author Podcast"
type input "The Indy Author Podcast"
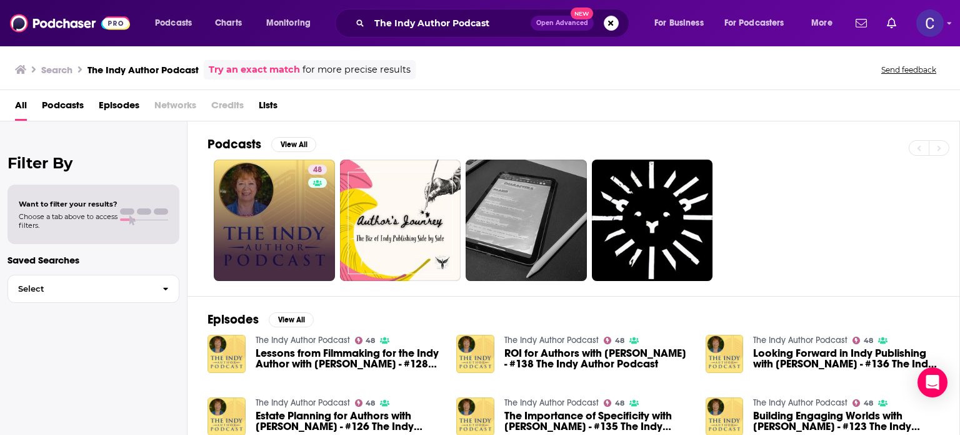
click at [257, 212] on link "48" at bounding box center [274, 219] width 121 height 121
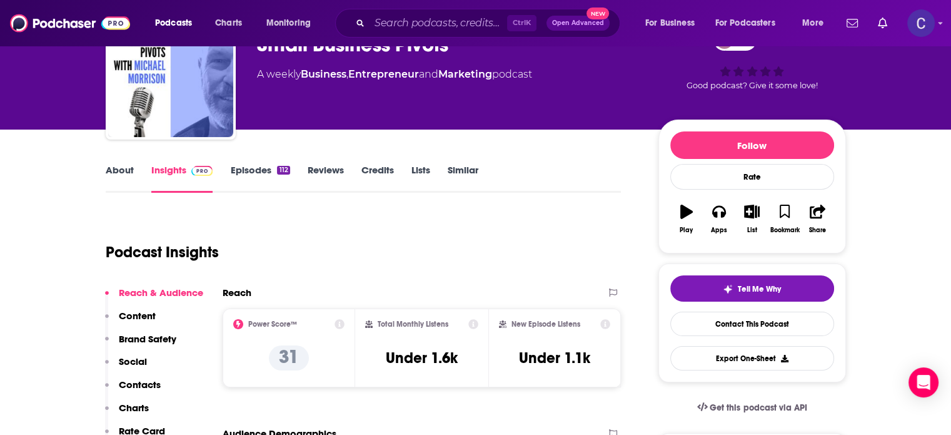
scroll to position [63, 0]
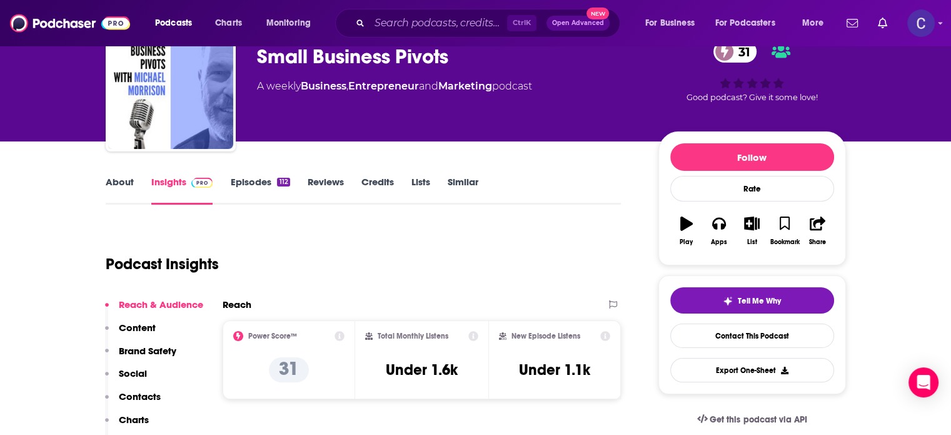
click at [245, 182] on link "Episodes 112" at bounding box center [259, 190] width 59 height 29
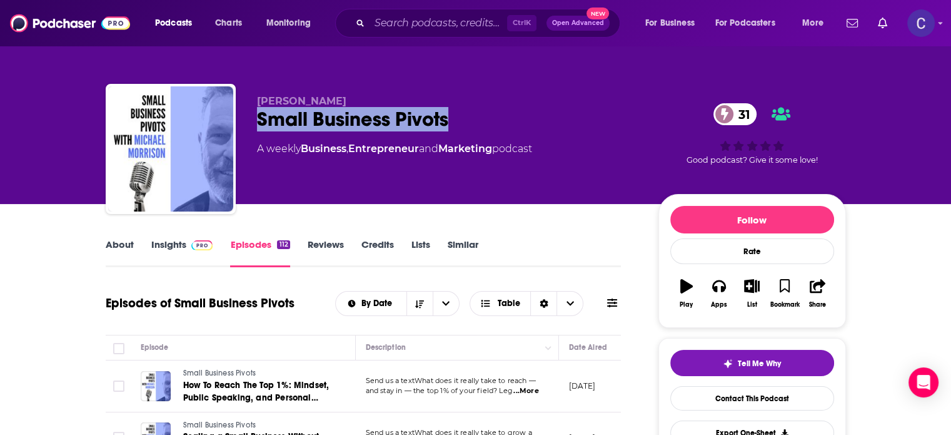
drag, startPoint x: 258, startPoint y: 122, endPoint x: 450, endPoint y: 123, distance: 192.6
click at [450, 123] on div "Small Business Pivots 31" at bounding box center [447, 119] width 381 height 24
copy h2 "Small Business Pivots"
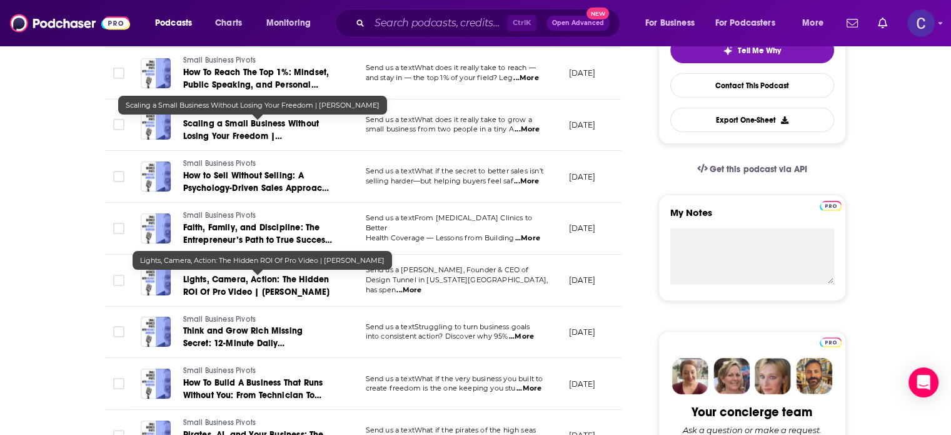
scroll to position [125, 0]
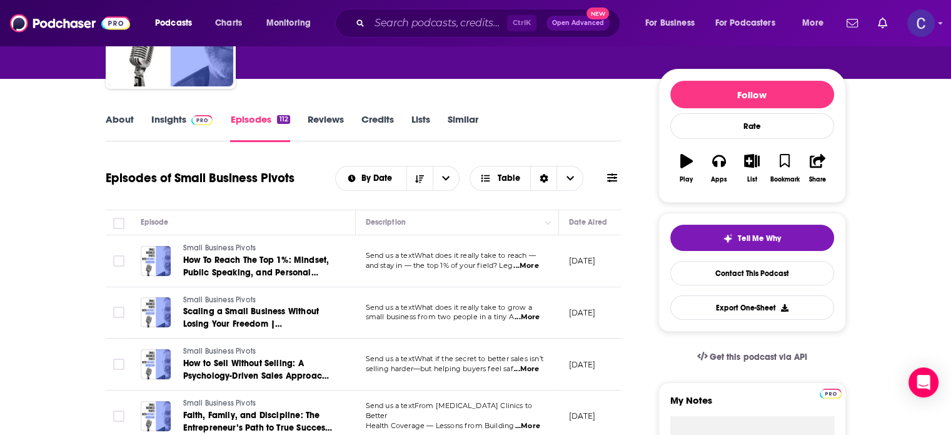
click at [183, 111] on div "About Insights Episodes 112 Reviews Credits Lists Similar" at bounding box center [364, 126] width 516 height 31
click at [175, 117] on link "Insights" at bounding box center [182, 127] width 62 height 29
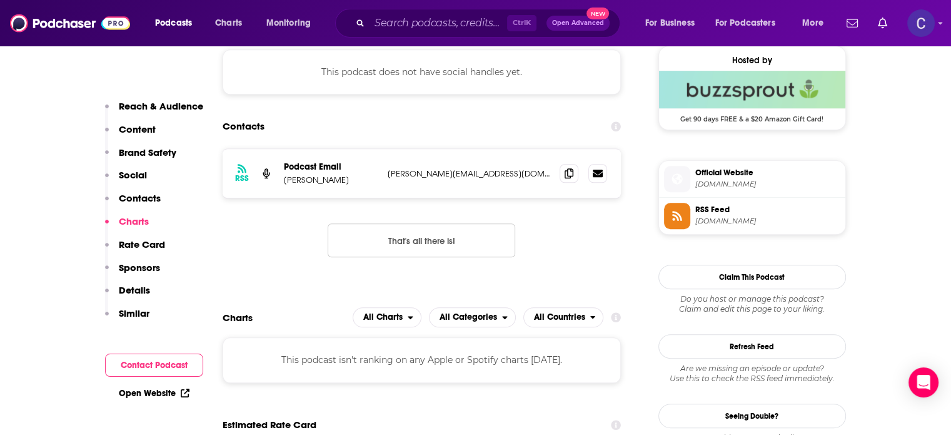
scroll to position [938, 0]
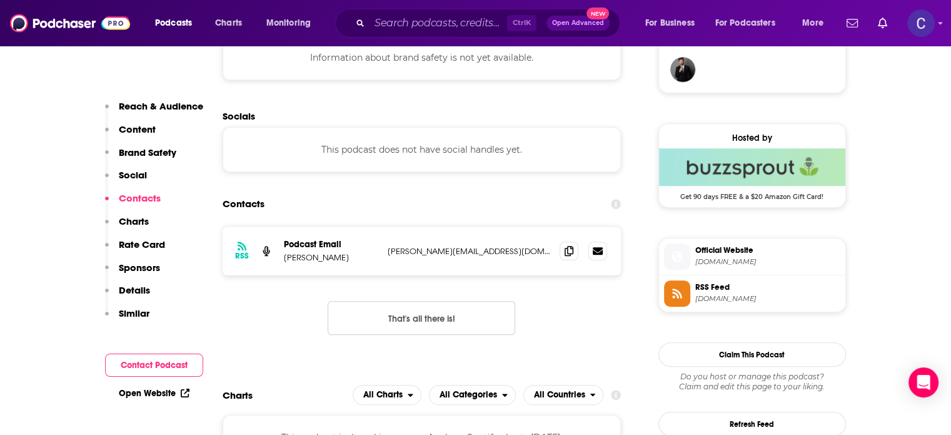
drag, startPoint x: 278, startPoint y: 260, endPoint x: 358, endPoint y: 262, distance: 80.7
click at [358, 262] on div "RSS Podcast Email Michael Morrison michael@michaeldmorrison.com michael@michael…" at bounding box center [422, 250] width 399 height 49
click at [360, 262] on p "Michael Morrison" at bounding box center [331, 257] width 94 height 11
drag, startPoint x: 360, startPoint y: 262, endPoint x: 280, endPoint y: 263, distance: 79.4
click at [280, 263] on div "RSS Podcast Email Michael Morrison michael@michaeldmorrison.com michael@michael…" at bounding box center [422, 250] width 399 height 49
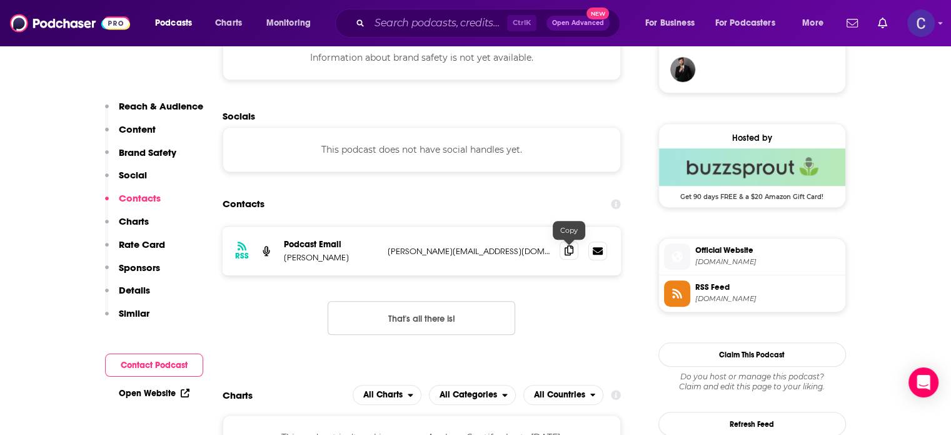
click at [570, 249] on icon at bounding box center [569, 250] width 9 height 10
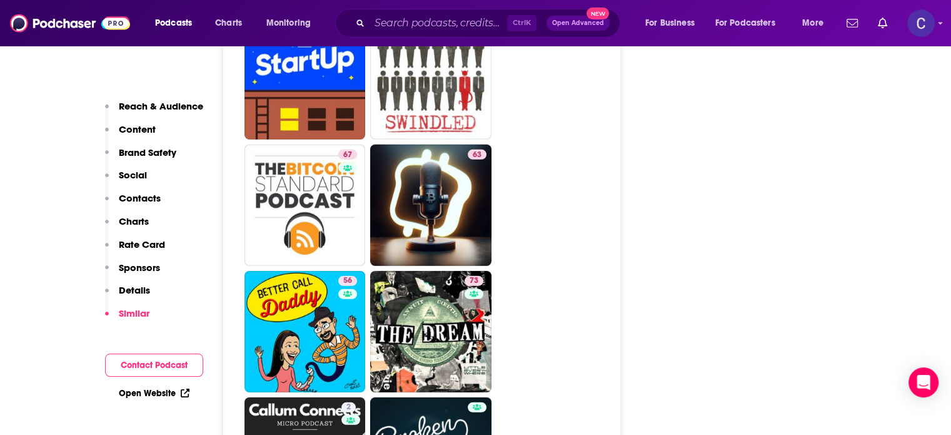
scroll to position [3752, 0]
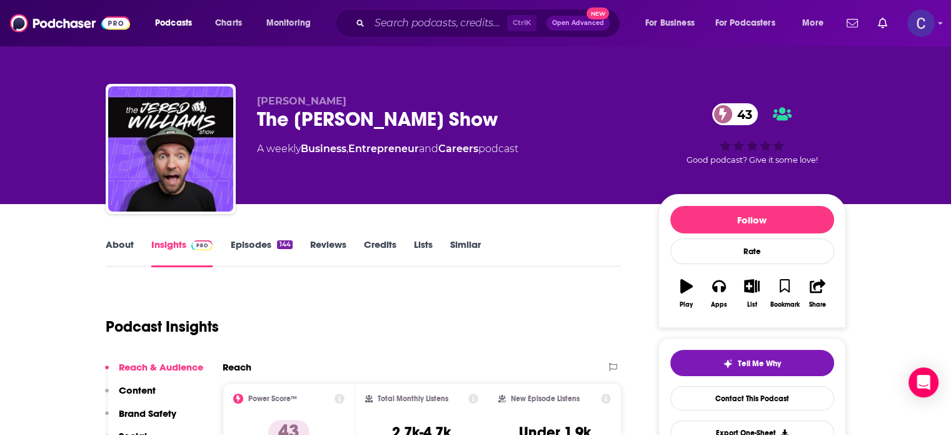
click at [121, 243] on link "About" at bounding box center [120, 252] width 28 height 29
